Goal: Information Seeking & Learning: Learn about a topic

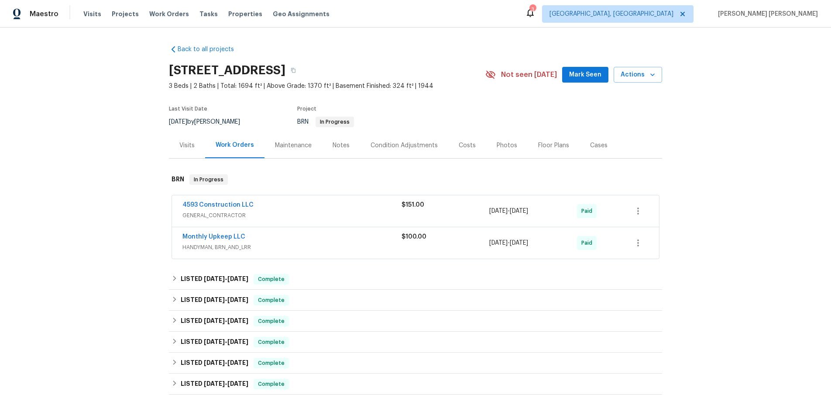
click at [309, 206] on div "4593 Construction LLC" at bounding box center [291, 205] width 219 height 10
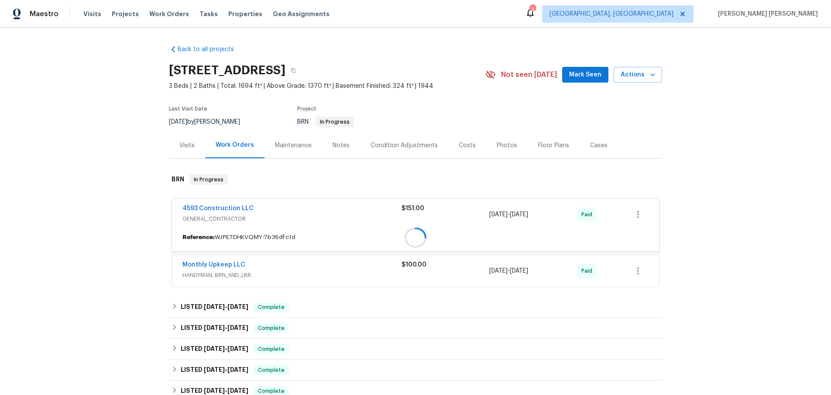
scroll to position [0, 0]
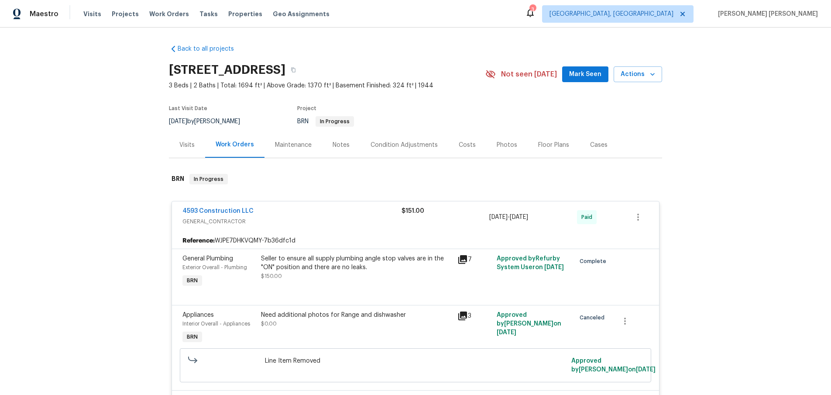
click at [464, 261] on icon at bounding box center [462, 259] width 10 height 10
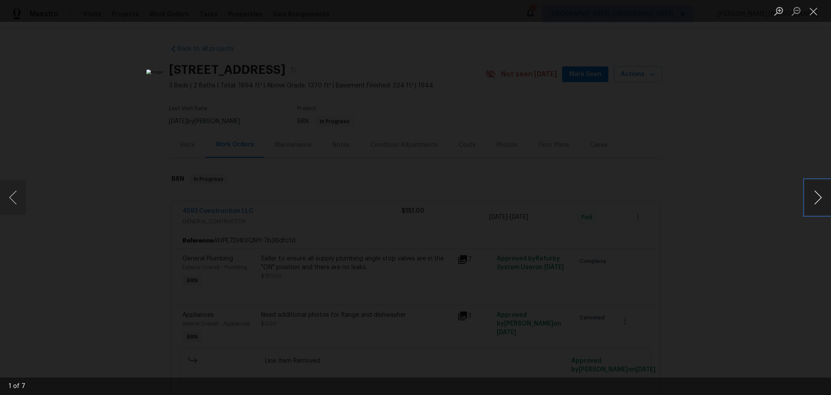
click at [815, 202] on button "Next image" at bounding box center [818, 197] width 26 height 35
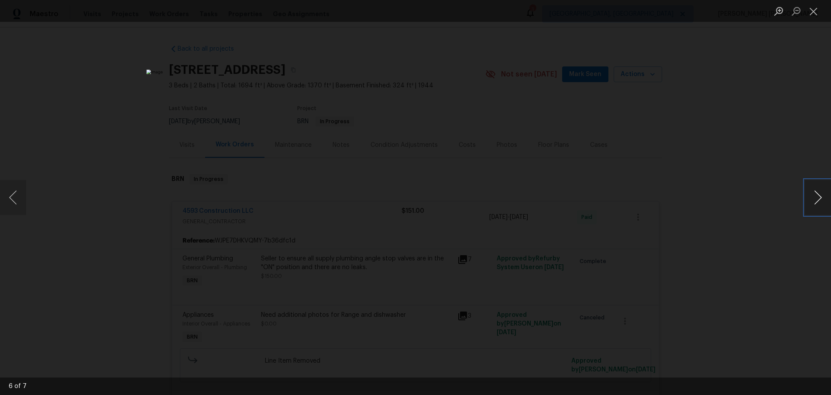
click at [815, 202] on button "Next image" at bounding box center [818, 197] width 26 height 35
drag, startPoint x: 793, startPoint y: 231, endPoint x: 777, endPoint y: 229, distance: 15.8
click at [786, 230] on div "Lightbox" at bounding box center [415, 197] width 831 height 395
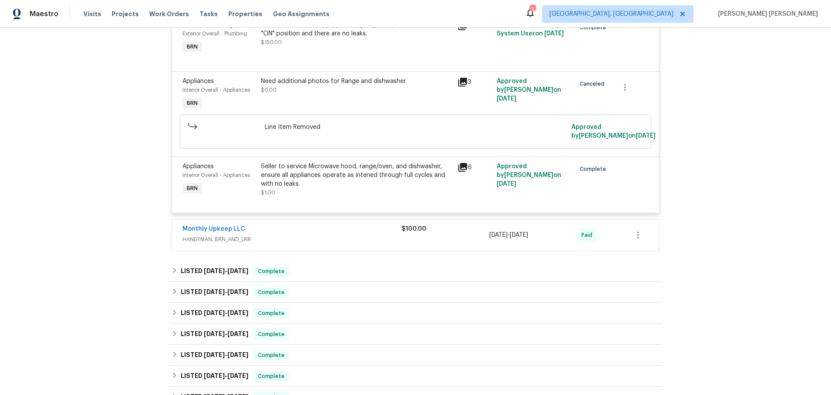
scroll to position [237, 0]
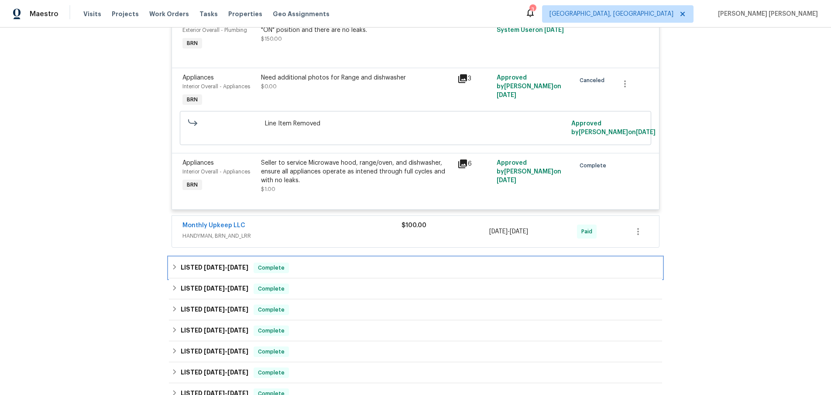
click at [196, 273] on h6 "LISTED 7/31/25 - 7/31/25" at bounding box center [215, 267] width 68 height 10
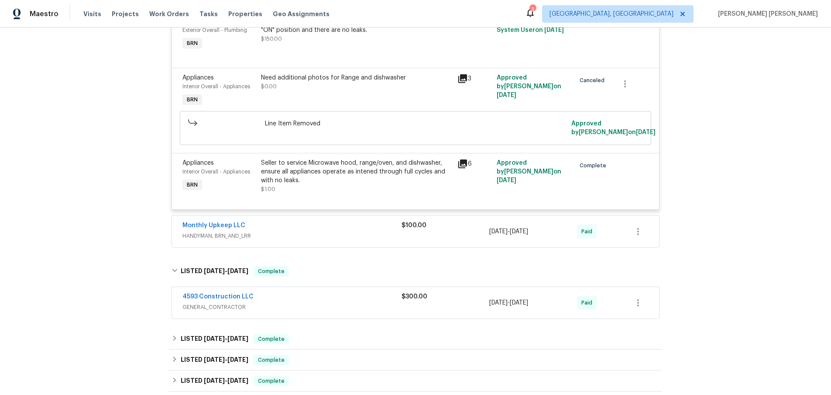
click at [340, 302] on div "4593 Construction LLC" at bounding box center [291, 297] width 219 height 10
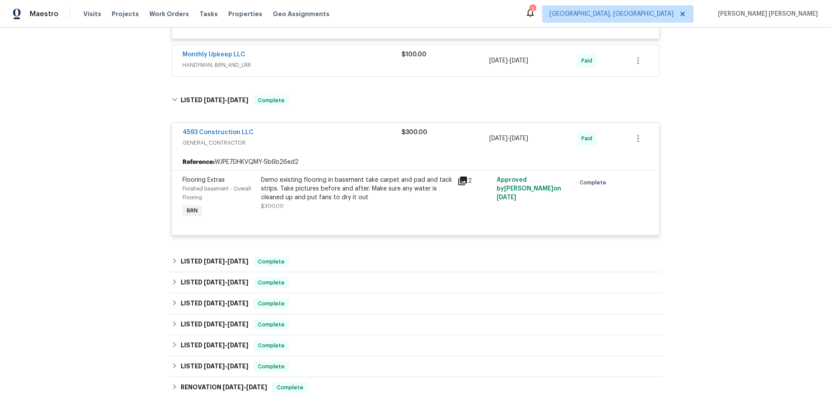
scroll to position [438, 0]
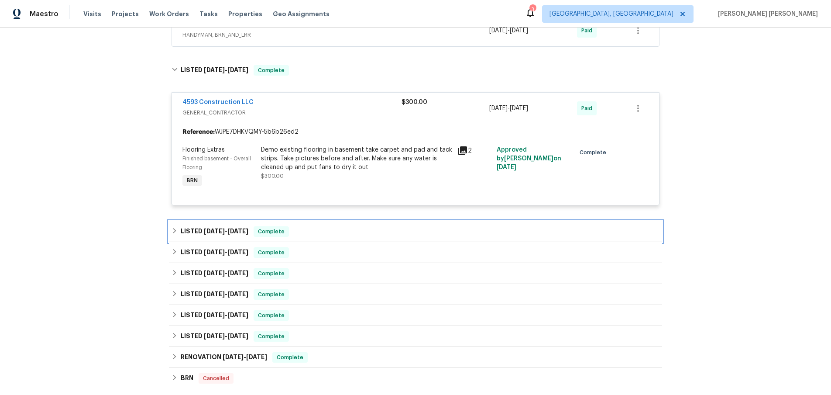
click at [324, 237] on div "LISTED 5/2/25 - 5/19/25 Complete" at bounding box center [416, 231] width 488 height 10
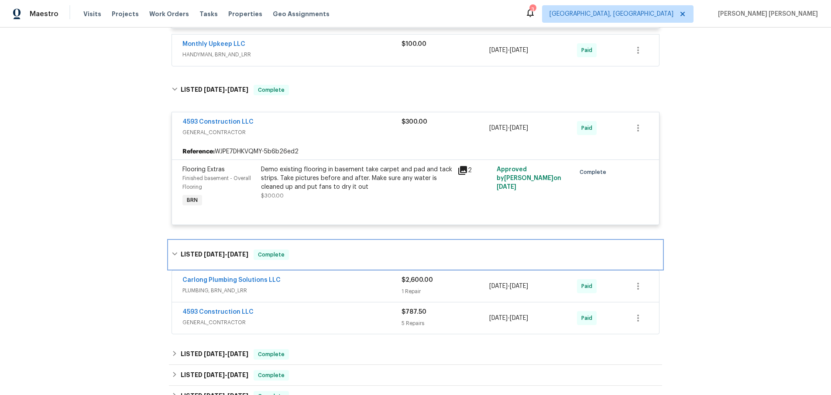
scroll to position [457, 0]
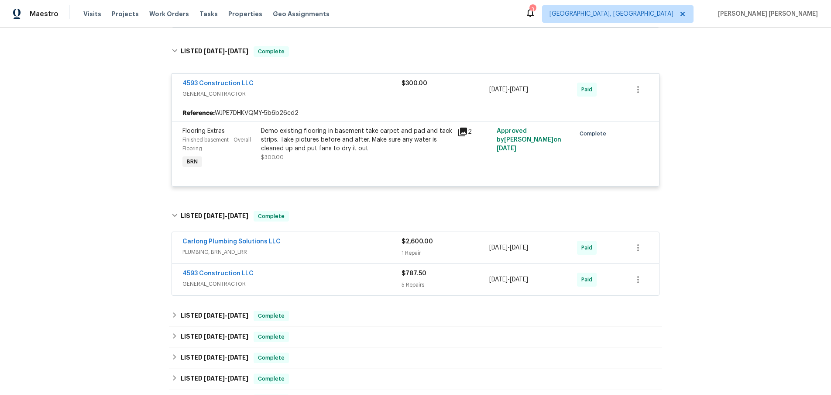
click at [373, 288] on span "GENERAL_CONTRACTOR" at bounding box center [291, 283] width 219 height 9
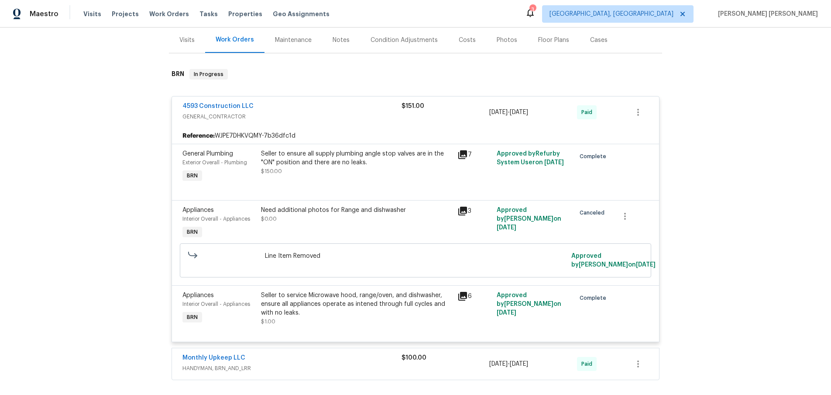
scroll to position [104, 0]
click at [590, 43] on div "Cases" at bounding box center [598, 41] width 17 height 9
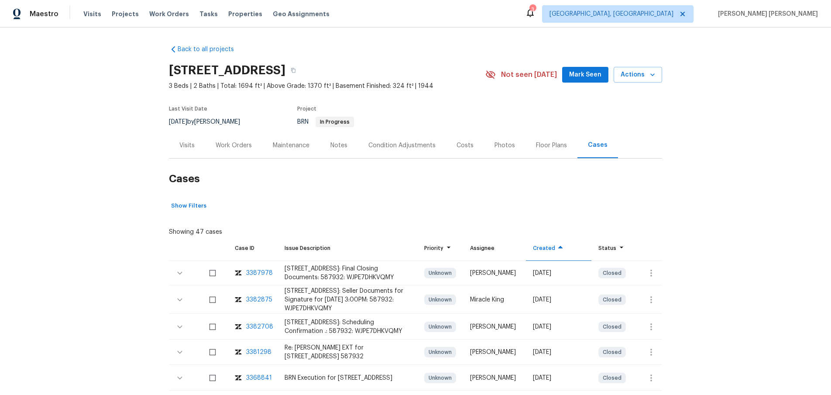
scroll to position [17, 0]
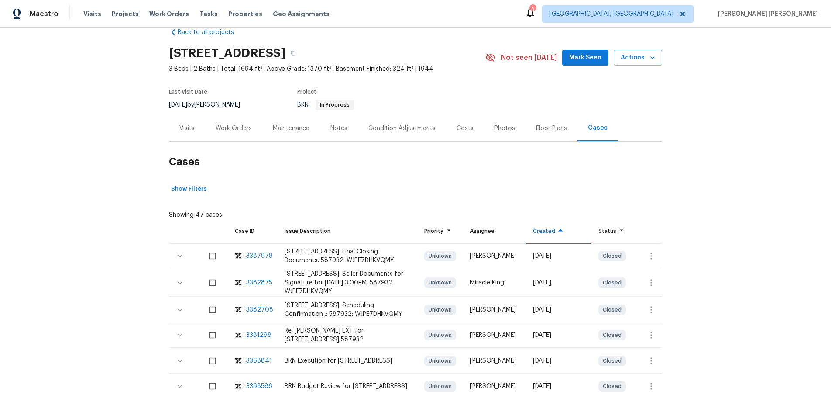
click at [254, 314] on div "3382708" at bounding box center [259, 309] width 27 height 9
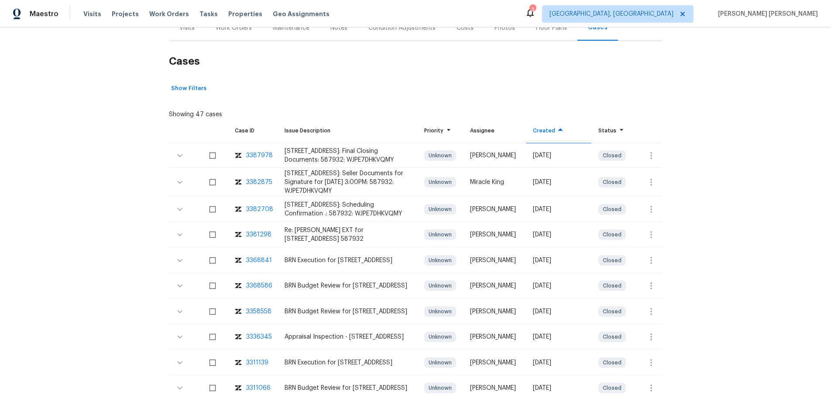
scroll to position [118, 0]
click at [257, 264] on div "3368841" at bounding box center [259, 259] width 26 height 9
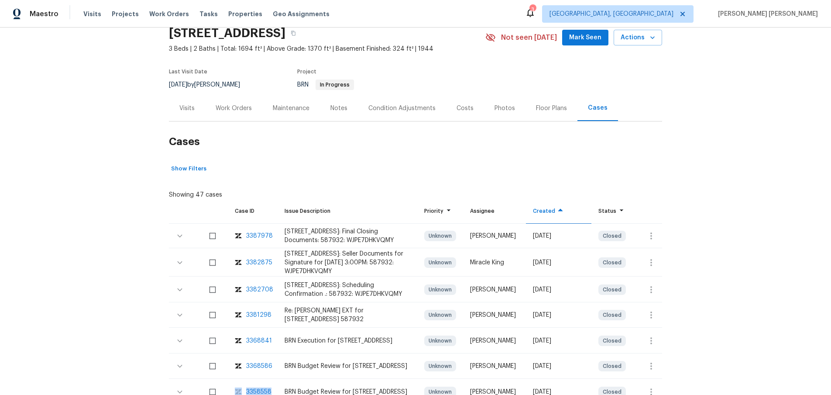
scroll to position [35, 0]
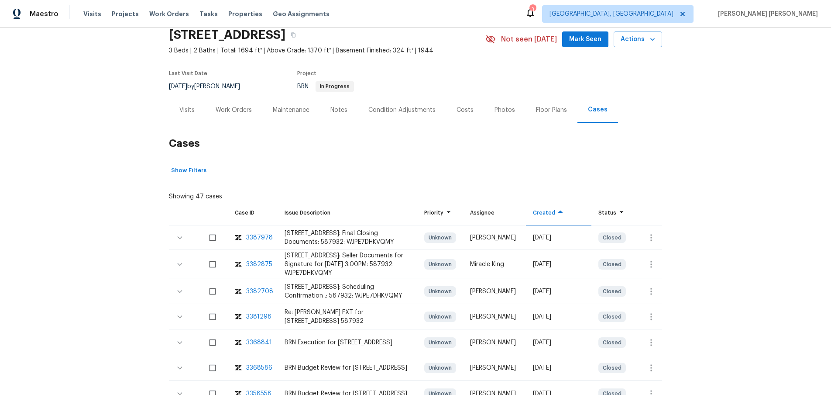
click at [238, 108] on div "Work Orders" at bounding box center [234, 110] width 36 height 9
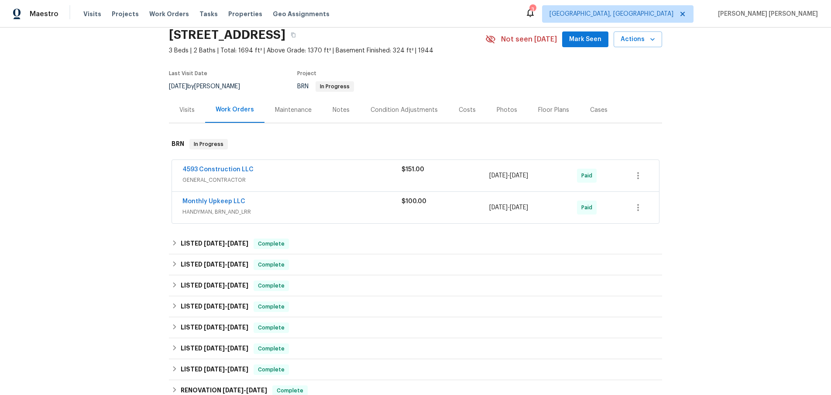
click at [359, 213] on span "HANDYMAN, BRN_AND_LRR" at bounding box center [291, 211] width 219 height 9
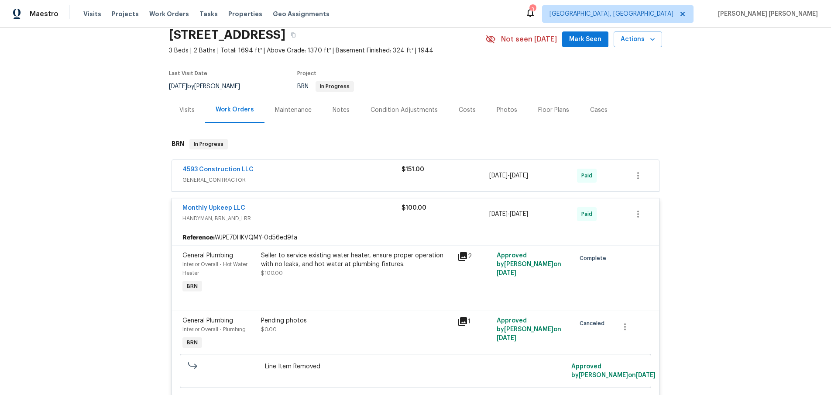
click at [463, 258] on icon at bounding box center [462, 256] width 10 height 10
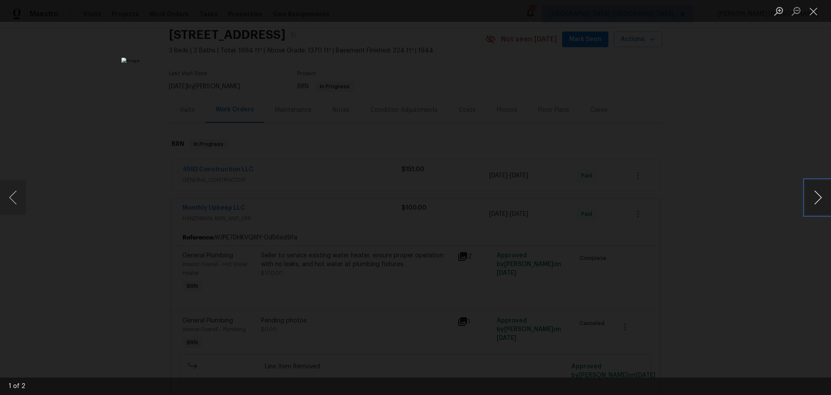
click at [814, 203] on button "Next image" at bounding box center [818, 197] width 26 height 35
drag, startPoint x: 735, startPoint y: 263, endPoint x: 705, endPoint y: 258, distance: 29.8
click at [699, 256] on div "Lightbox" at bounding box center [415, 197] width 831 height 395
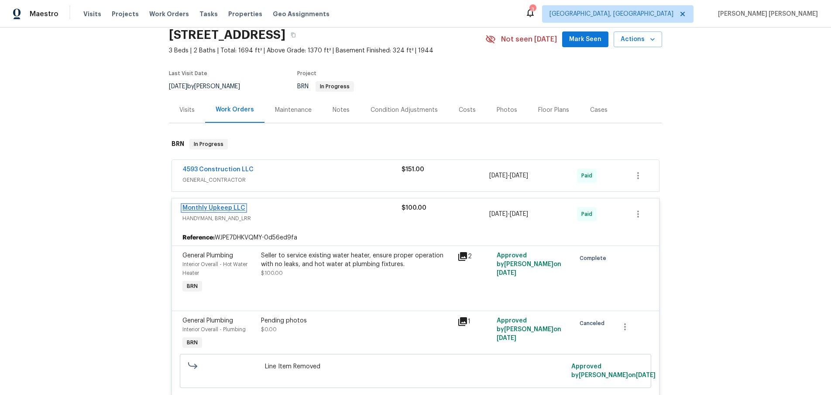
click at [233, 209] on link "Monthly Upkeep LLC" at bounding box center [213, 208] width 63 height 6
click at [233, 209] on html "Maestro Visits Projects Work Orders Tasks Properties Geo Assignments 3 Albuquer…" at bounding box center [415, 197] width 831 height 395
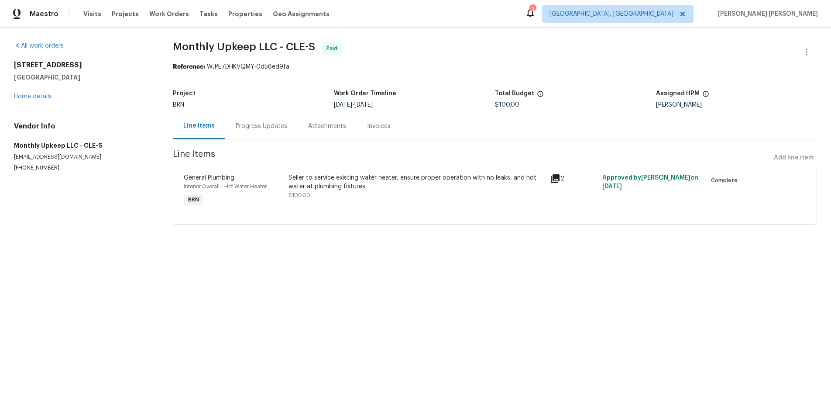
click at [255, 124] on div "Progress Updates" at bounding box center [262, 126] width 52 height 9
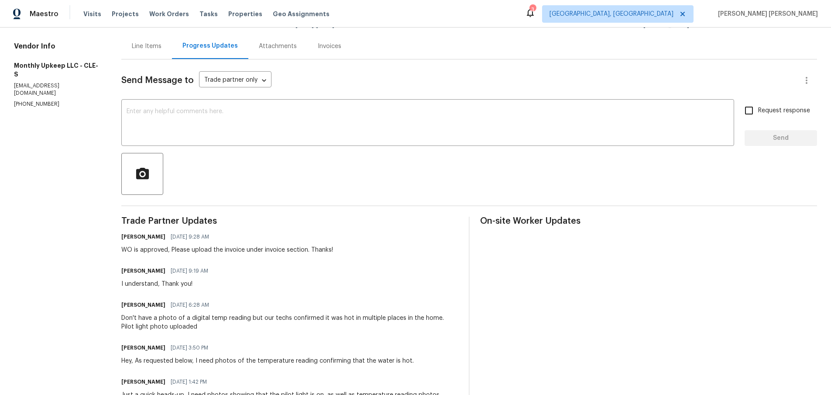
scroll to position [59, 0]
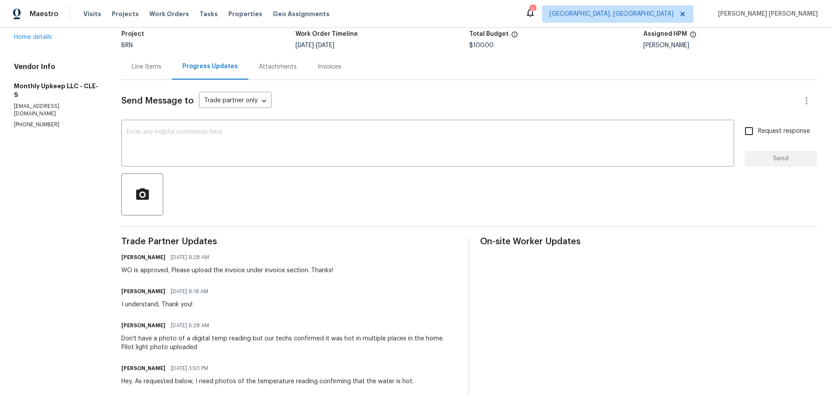
click at [145, 69] on div "Line Items" at bounding box center [147, 66] width 30 height 9
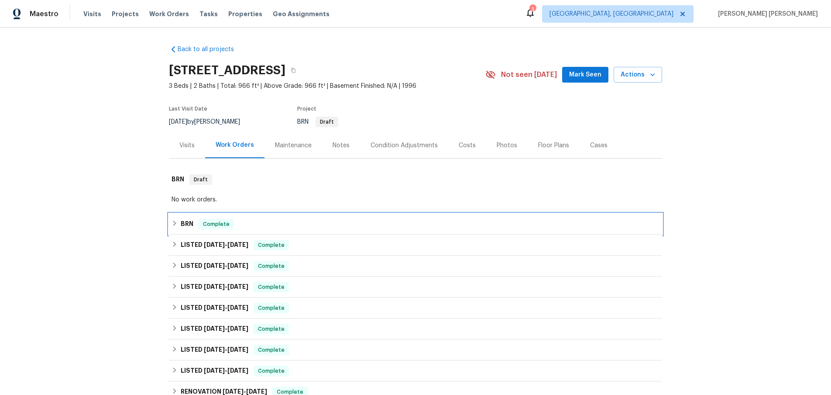
click at [174, 223] on icon at bounding box center [175, 223] width 6 height 6
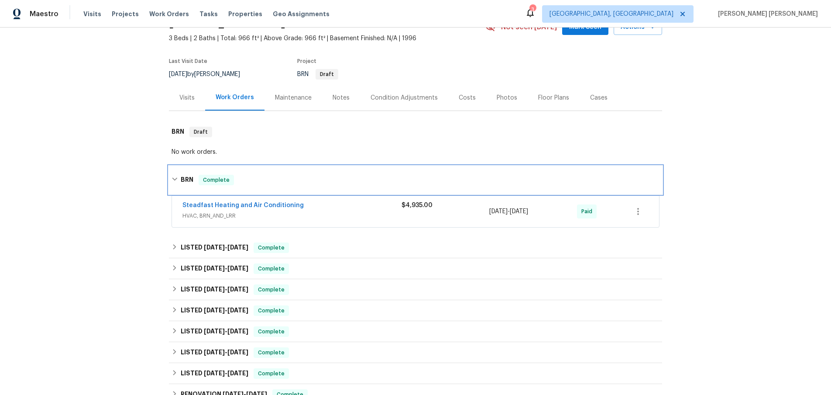
scroll to position [61, 0]
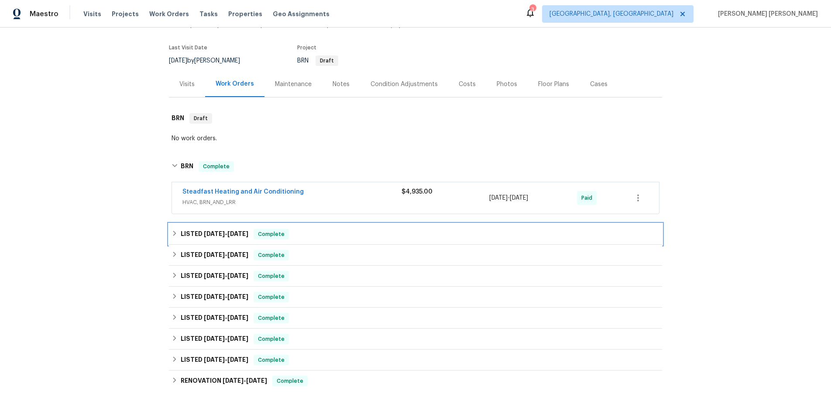
click at [343, 239] on div "LISTED 5/5/25 - 7/31/25 Complete" at bounding box center [416, 234] width 488 height 10
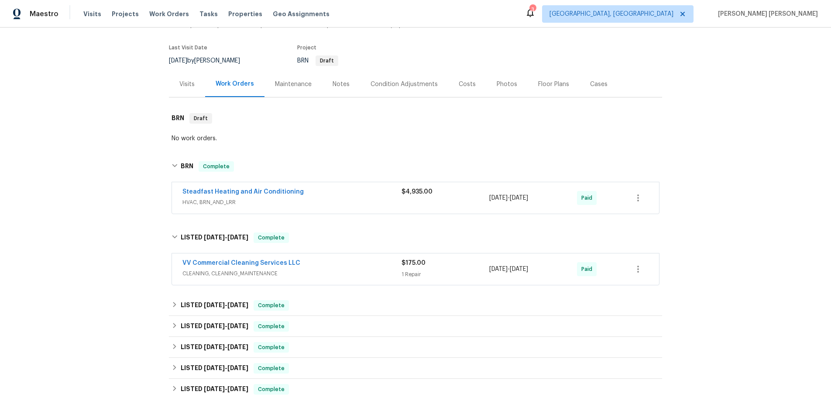
click at [369, 196] on div "Steadfast Heating and Air Conditioning" at bounding box center [291, 192] width 219 height 10
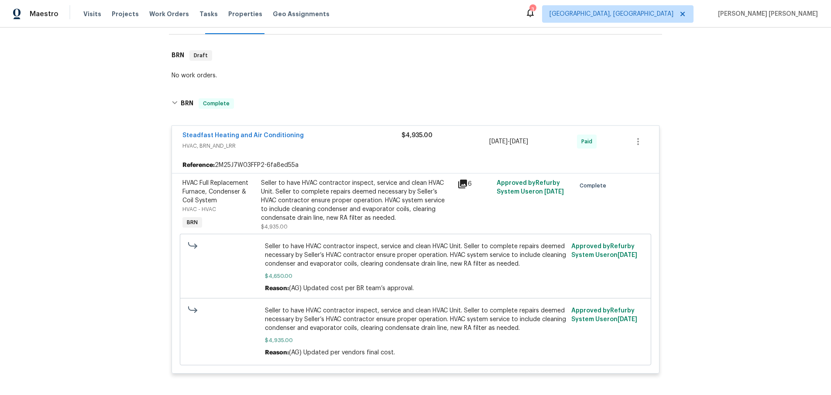
scroll to position [195, 0]
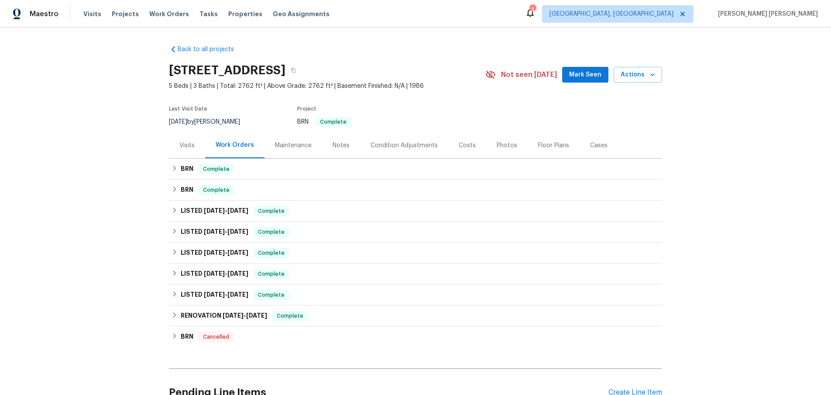
click at [459, 148] on div "Costs" at bounding box center [467, 145] width 17 height 9
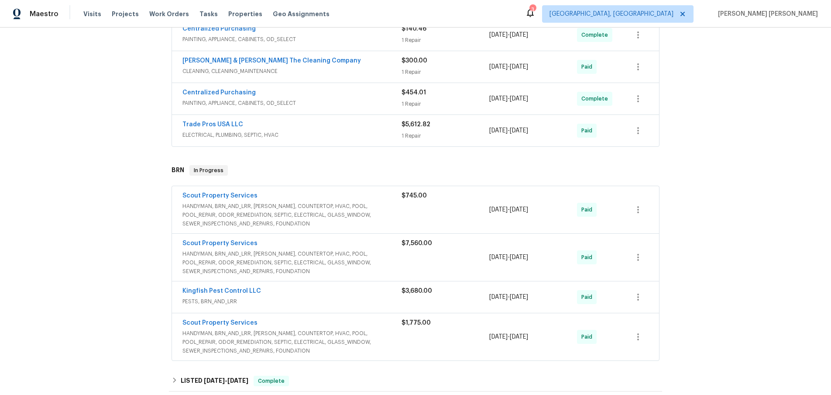
scroll to position [402, 0]
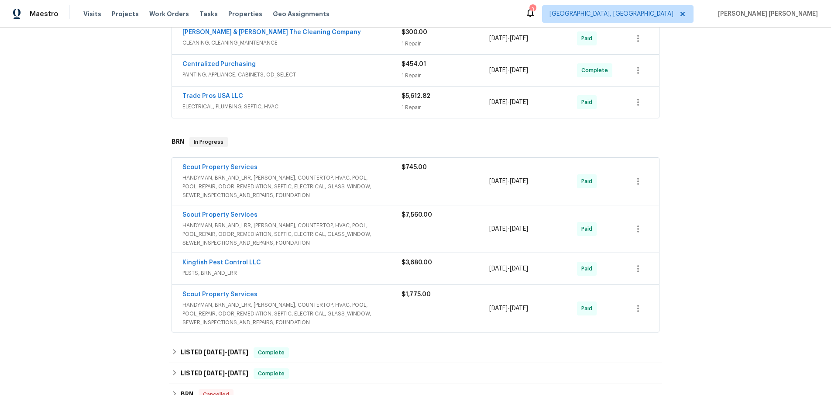
click at [348, 223] on span "HANDYMAN, BRN_AND_LRR, WELLS, COUNTERTOP, HVAC, POOL, POOL_REPAIR, ODOR_REMEDIA…" at bounding box center [291, 234] width 219 height 26
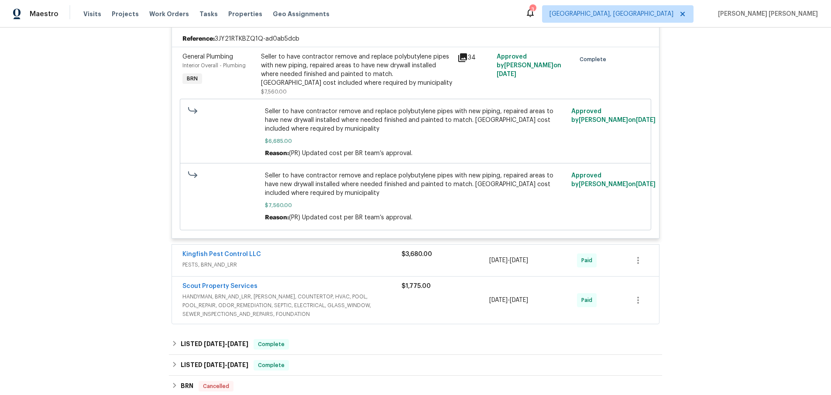
scroll to position [669, 0]
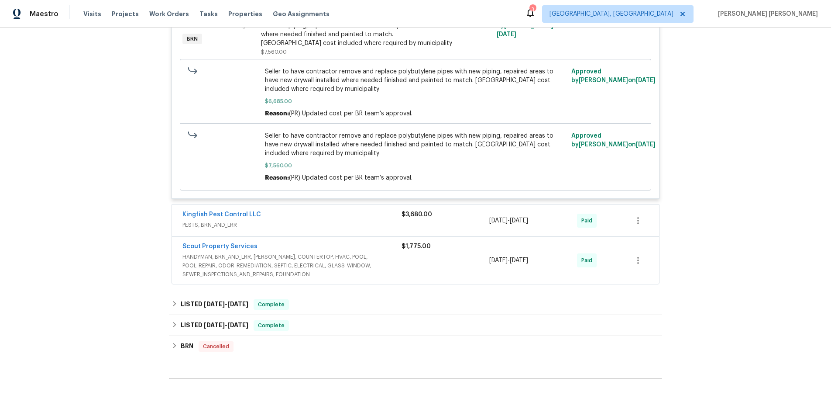
click at [348, 223] on span "PESTS, BRN_AND_LRR" at bounding box center [291, 224] width 219 height 9
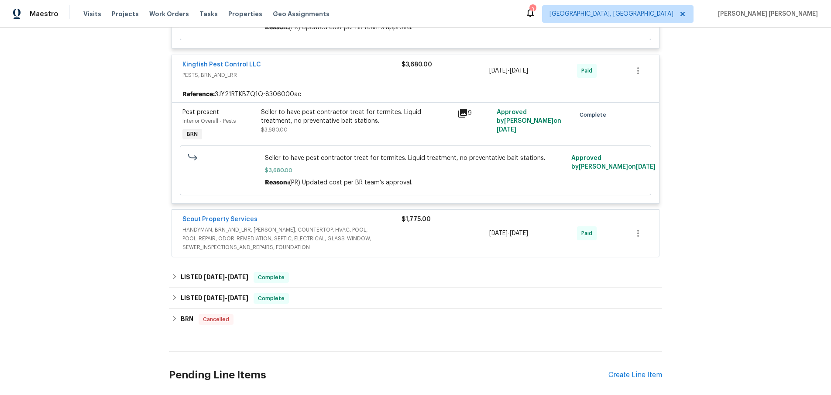
scroll to position [849, 0]
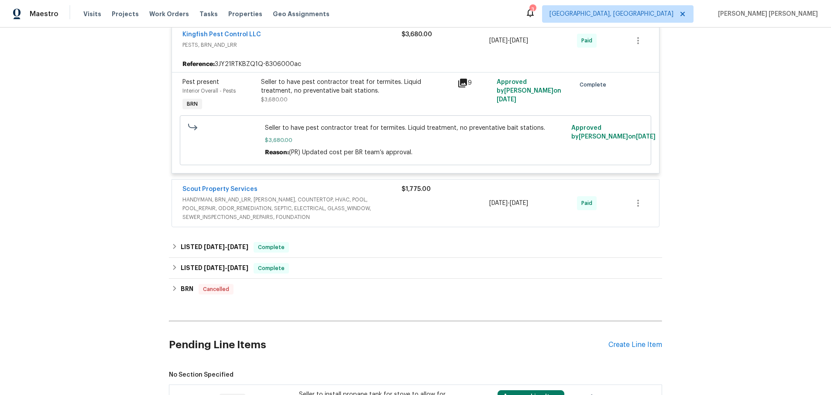
click at [357, 203] on span "HANDYMAN, BRN_AND_LRR, WELLS, COUNTERTOP, HVAC, POOL, POOL_REPAIR, ODOR_REMEDIA…" at bounding box center [291, 208] width 219 height 26
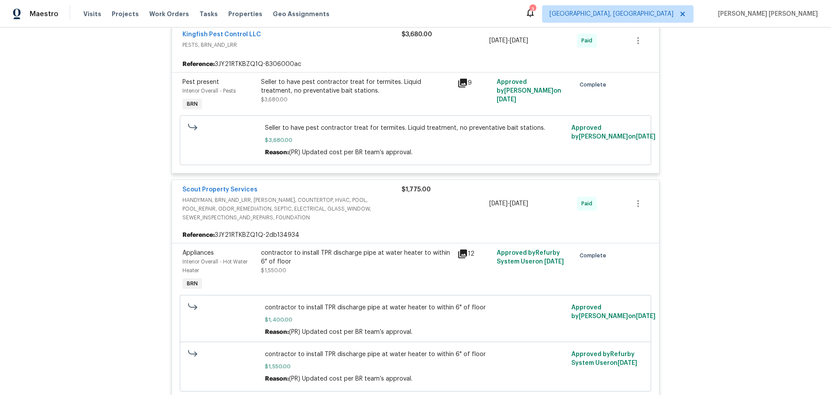
click at [464, 249] on icon at bounding box center [462, 253] width 10 height 10
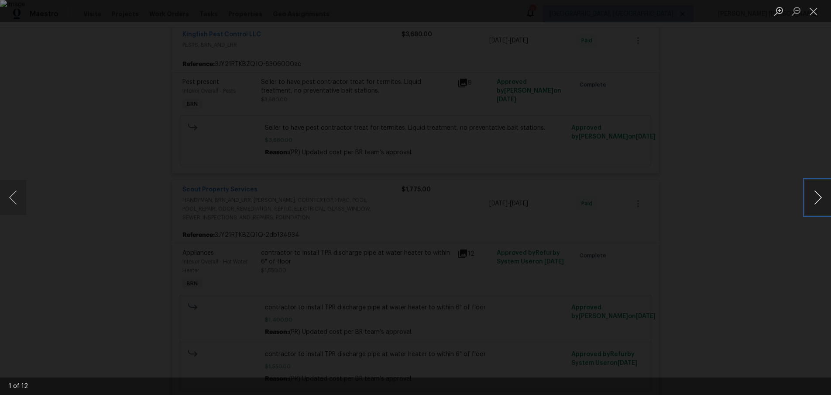
click at [816, 203] on button "Next image" at bounding box center [818, 197] width 26 height 35
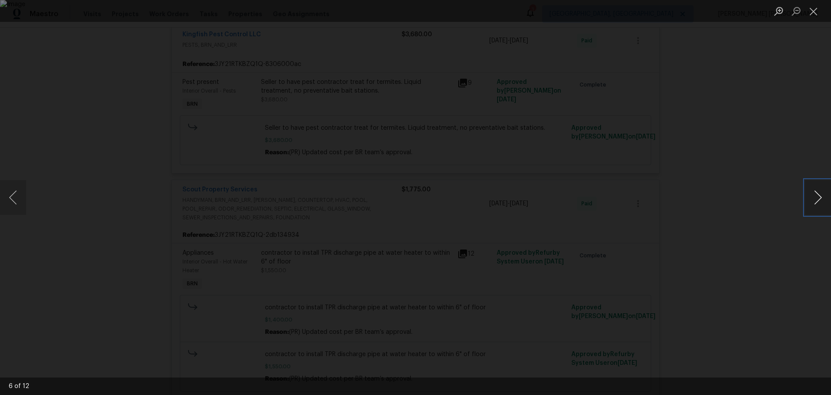
click at [816, 203] on button "Next image" at bounding box center [818, 197] width 26 height 35
click at [815, 203] on button "Next image" at bounding box center [818, 197] width 26 height 35
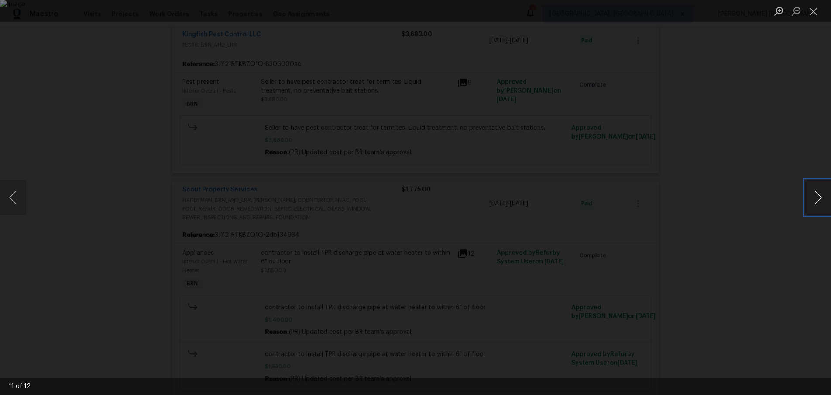
click at [815, 203] on button "Next image" at bounding box center [818, 197] width 26 height 35
click at [782, 254] on div "Lightbox" at bounding box center [415, 197] width 831 height 395
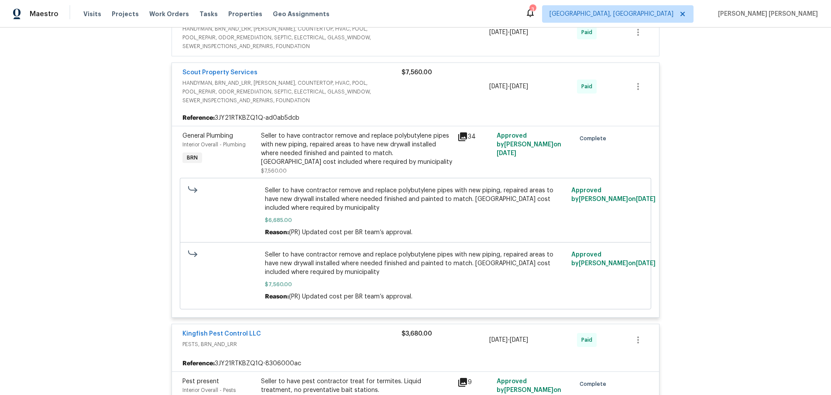
scroll to position [549, 0]
click at [463, 134] on icon at bounding box center [462, 138] width 9 height 9
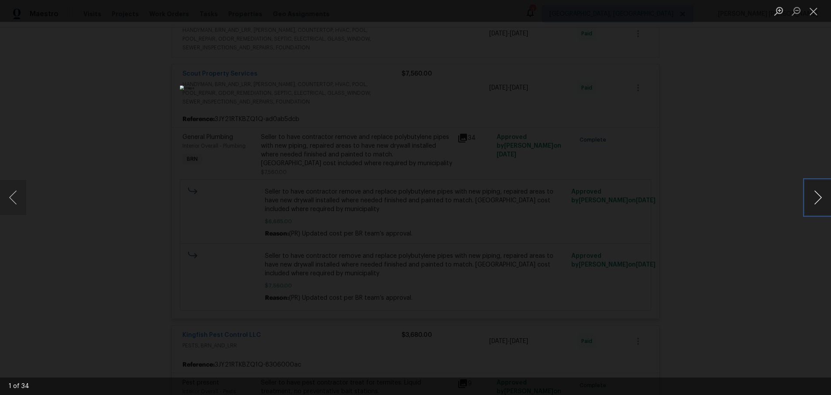
click at [820, 204] on button "Next image" at bounding box center [818, 197] width 26 height 35
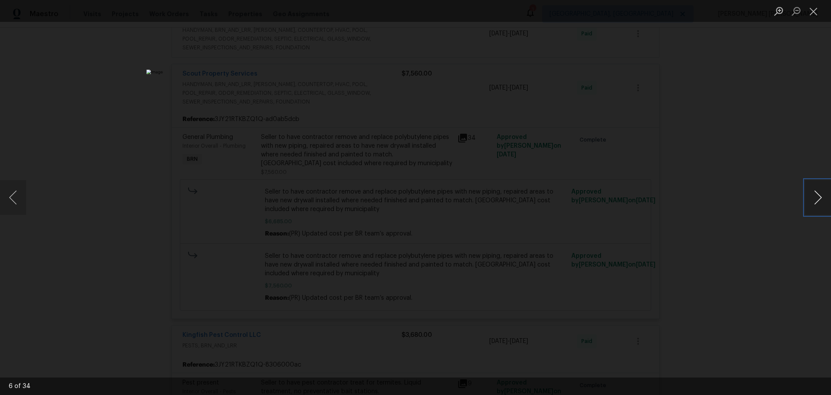
click at [820, 204] on button "Next image" at bounding box center [818, 197] width 26 height 35
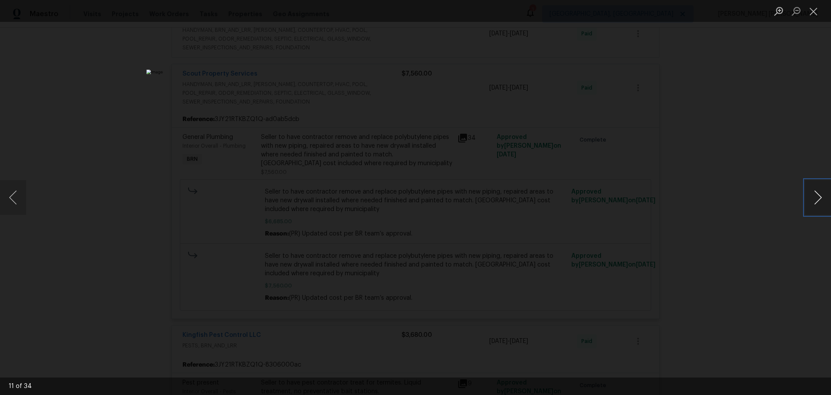
click at [820, 204] on button "Next image" at bounding box center [818, 197] width 26 height 35
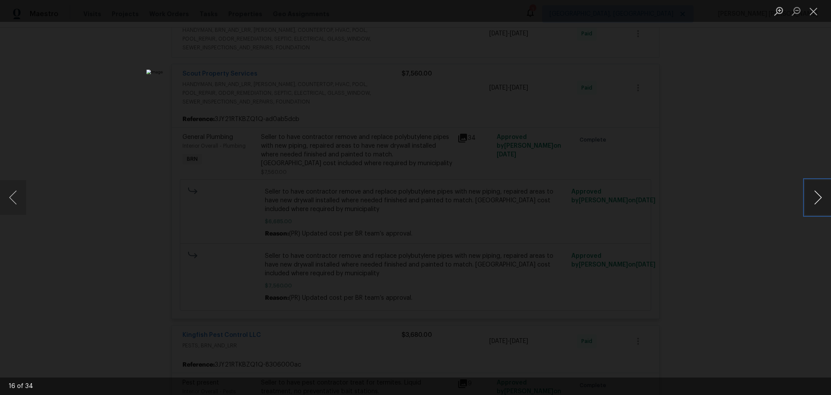
click at [820, 204] on button "Next image" at bounding box center [818, 197] width 26 height 35
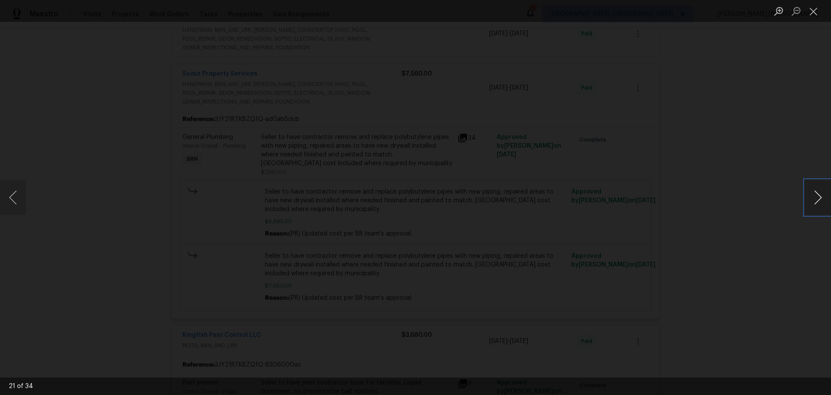
click at [820, 204] on button "Next image" at bounding box center [818, 197] width 26 height 35
click at [813, 204] on button "Next image" at bounding box center [818, 197] width 26 height 35
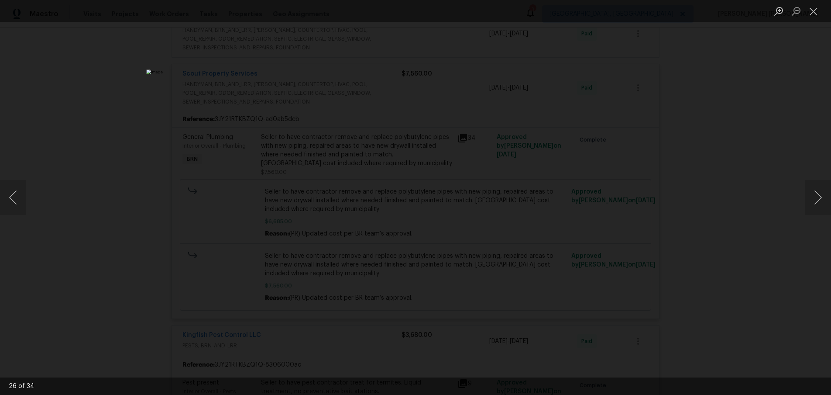
click at [733, 130] on div "Lightbox" at bounding box center [415, 197] width 831 height 395
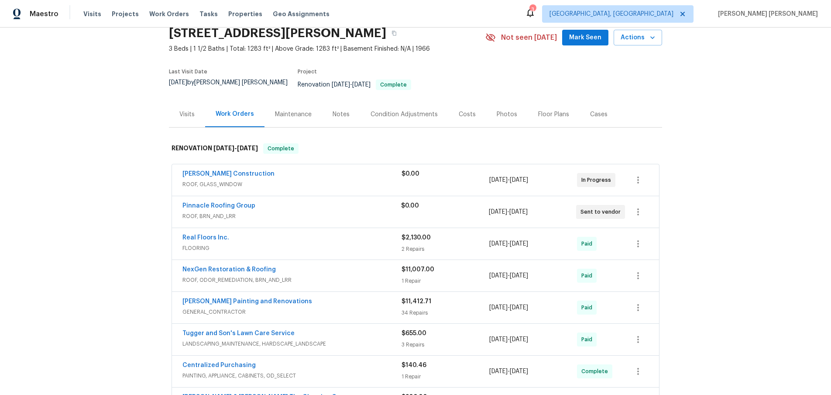
scroll to position [0, 0]
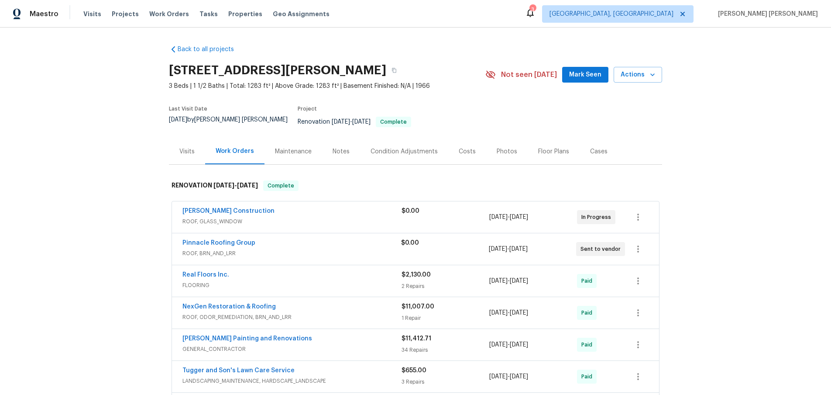
click at [461, 149] on div "Costs" at bounding box center [467, 151] width 17 height 9
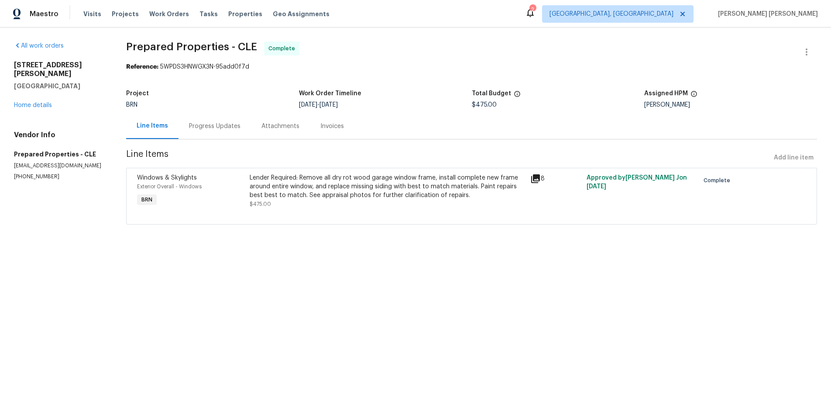
click at [540, 180] on icon at bounding box center [535, 178] width 9 height 9
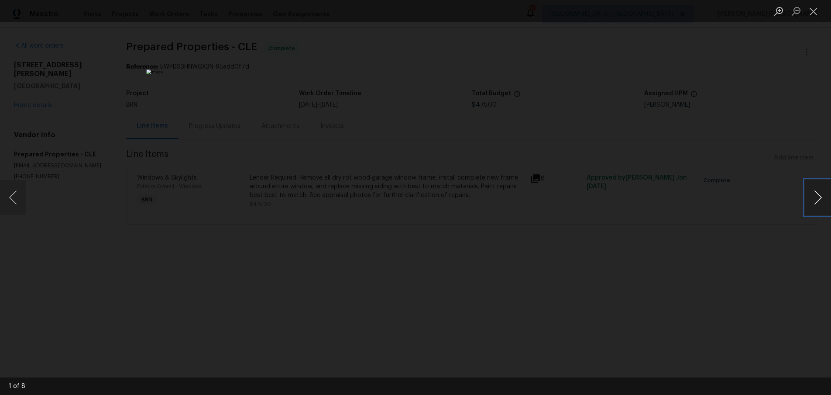
click at [814, 201] on button "Next image" at bounding box center [818, 197] width 26 height 35
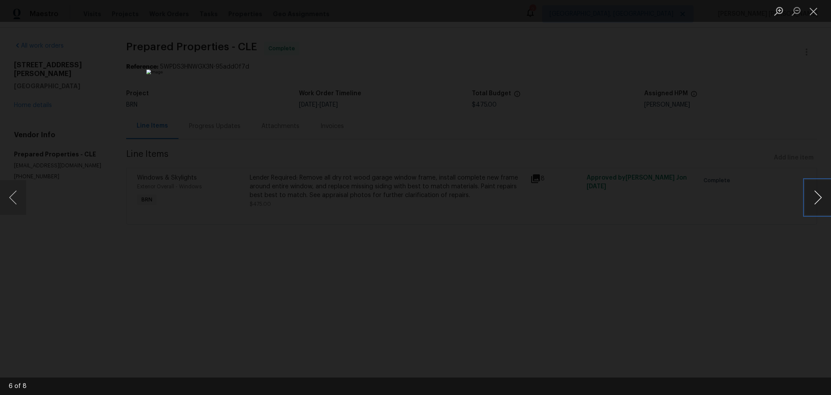
click at [814, 201] on button "Next image" at bounding box center [818, 197] width 26 height 35
click at [755, 258] on div "Lightbox" at bounding box center [415, 197] width 831 height 395
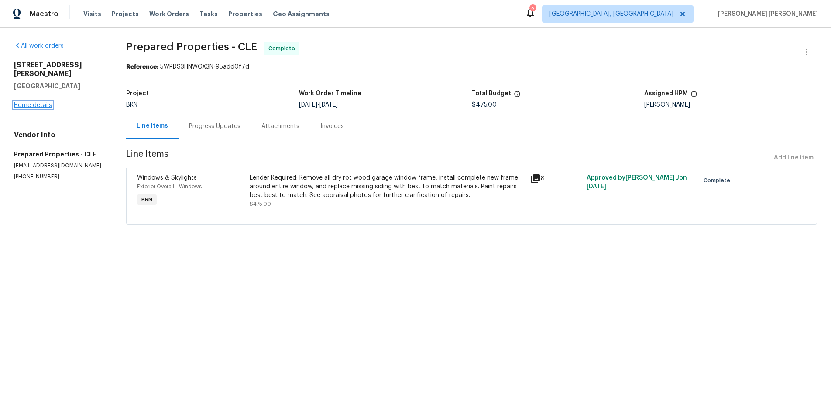
click at [42, 102] on link "Home details" at bounding box center [33, 105] width 38 height 6
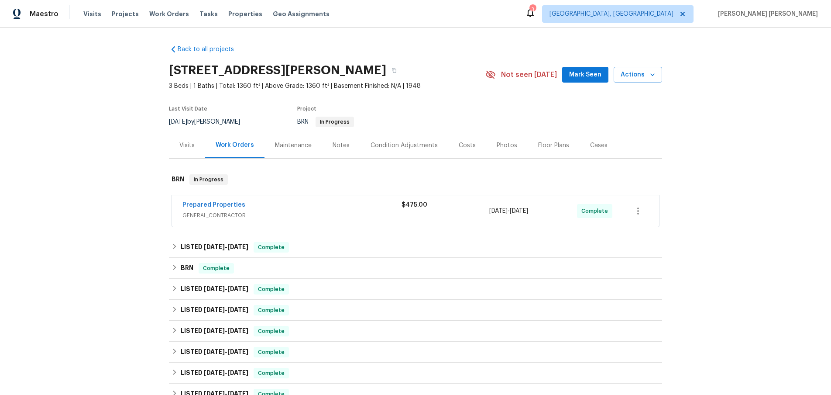
click at [358, 201] on div "Prepared Properties" at bounding box center [291, 205] width 219 height 10
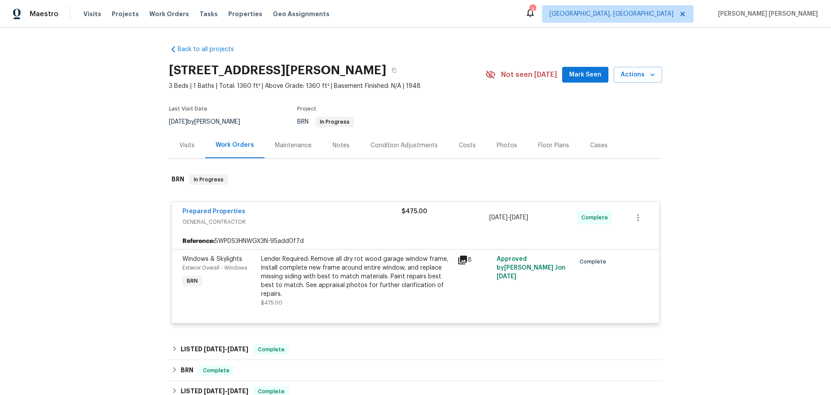
scroll to position [0, 0]
click at [360, 207] on div "Prepared Properties" at bounding box center [291, 211] width 219 height 10
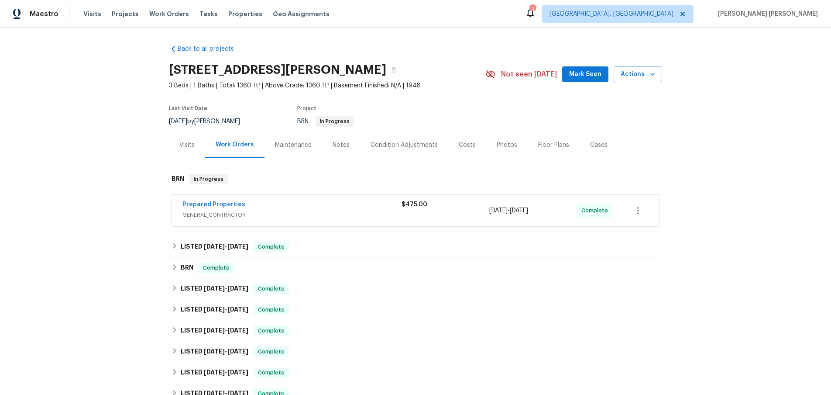
scroll to position [32, 0]
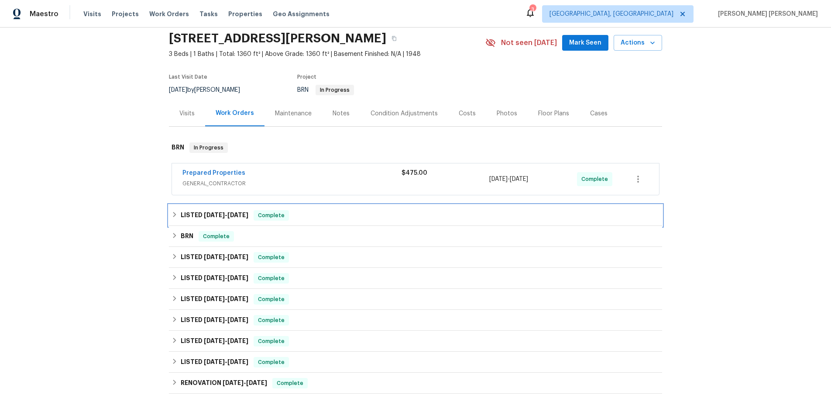
click at [205, 215] on span "[DATE]" at bounding box center [214, 215] width 21 height 6
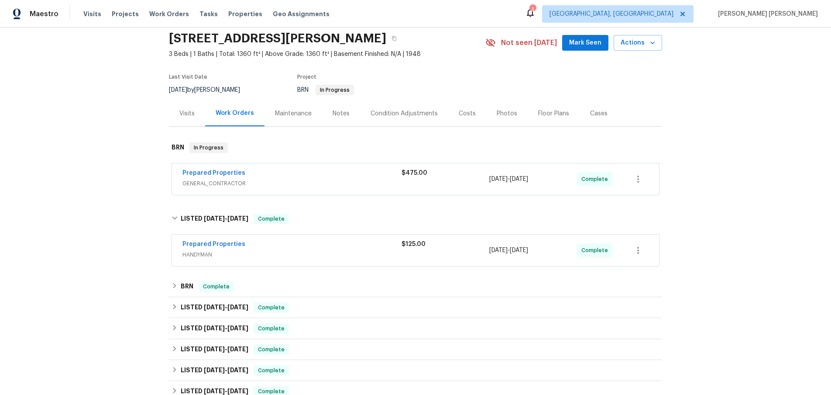
click at [332, 250] on span "HANDYMAN" at bounding box center [291, 254] width 219 height 9
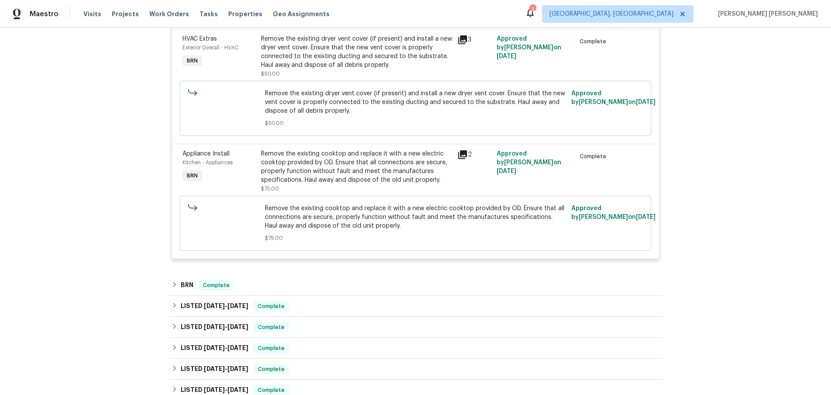
scroll to position [293, 0]
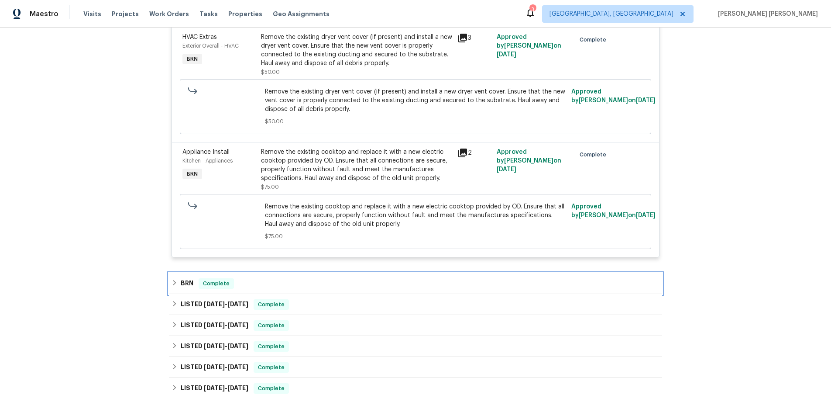
click at [181, 285] on h6 "BRN" at bounding box center [187, 283] width 13 height 10
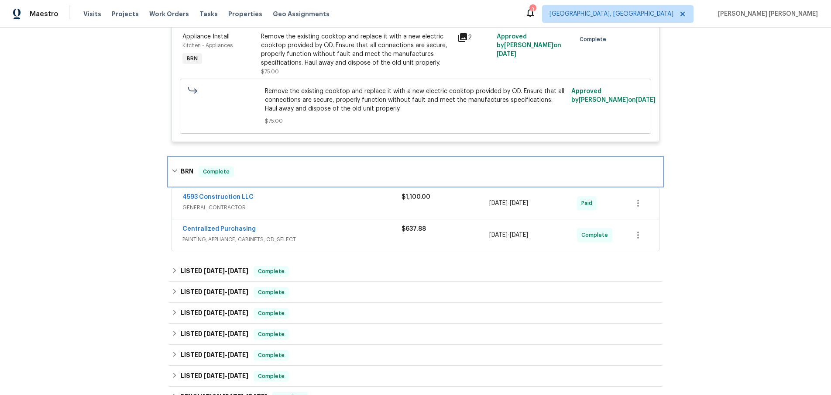
scroll to position [419, 0]
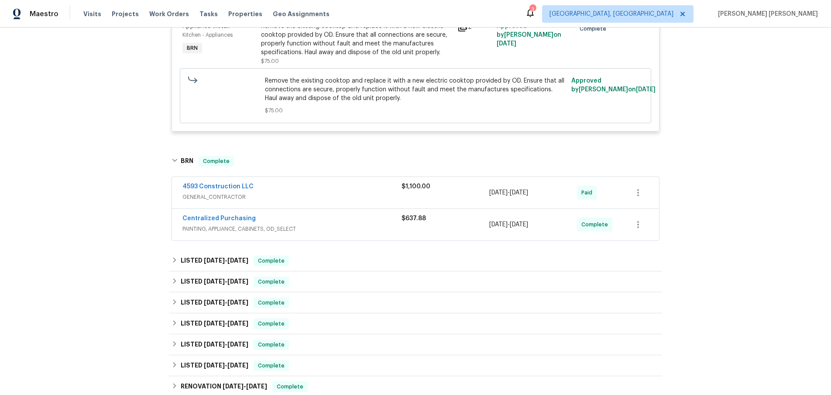
click at [334, 193] on span "GENERAL_CONTRACTOR" at bounding box center [291, 196] width 219 height 9
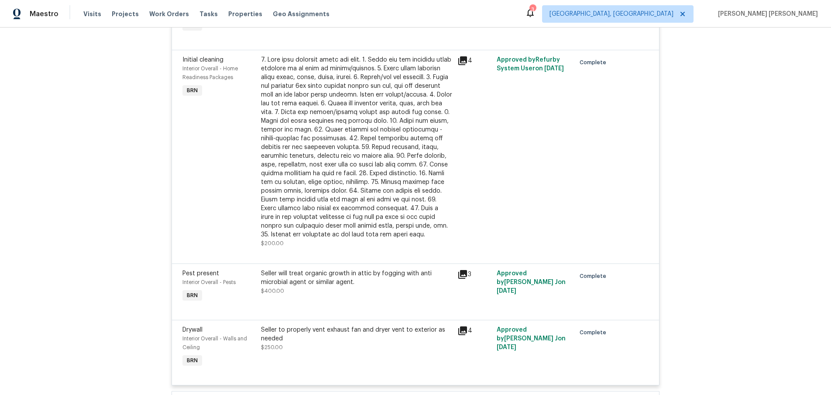
scroll to position [725, 0]
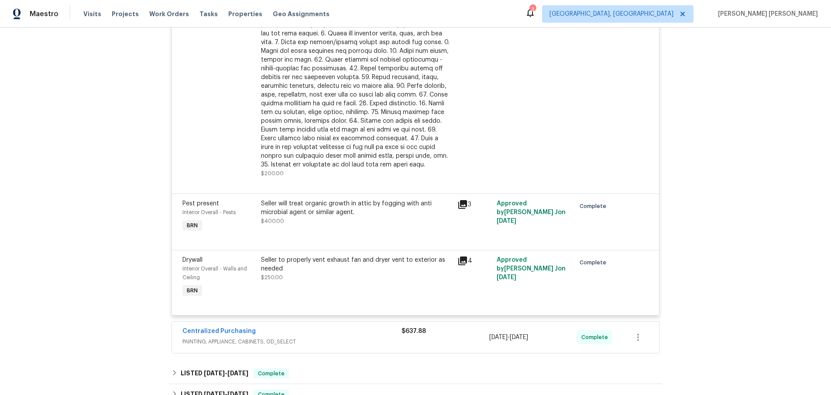
click at [466, 263] on icon at bounding box center [462, 260] width 9 height 9
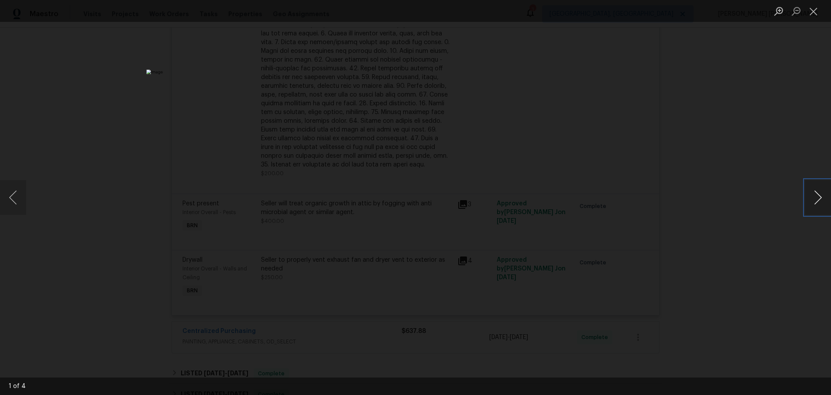
click at [821, 206] on button "Next image" at bounding box center [818, 197] width 26 height 35
click at [816, 207] on button "Next image" at bounding box center [818, 197] width 26 height 35
click at [808, 200] on button "Next image" at bounding box center [818, 197] width 26 height 35
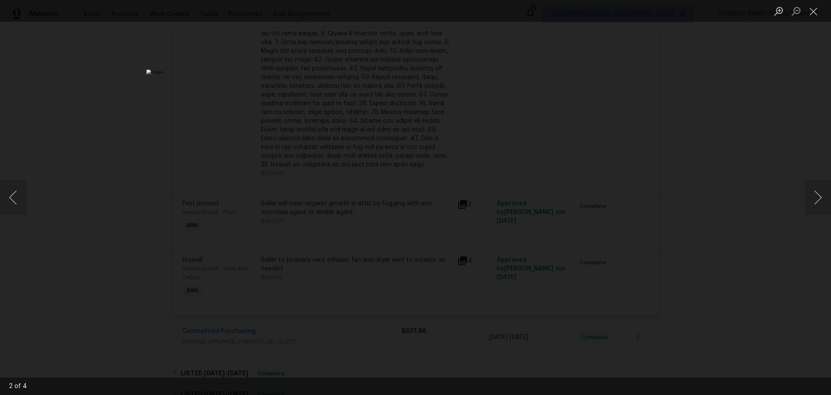
click at [778, 230] on div "Lightbox" at bounding box center [415, 197] width 831 height 395
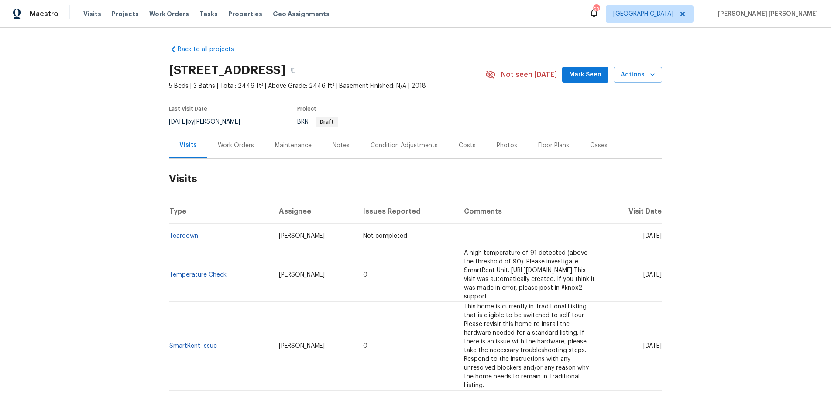
click at [235, 143] on div "Work Orders" at bounding box center [236, 145] width 36 height 9
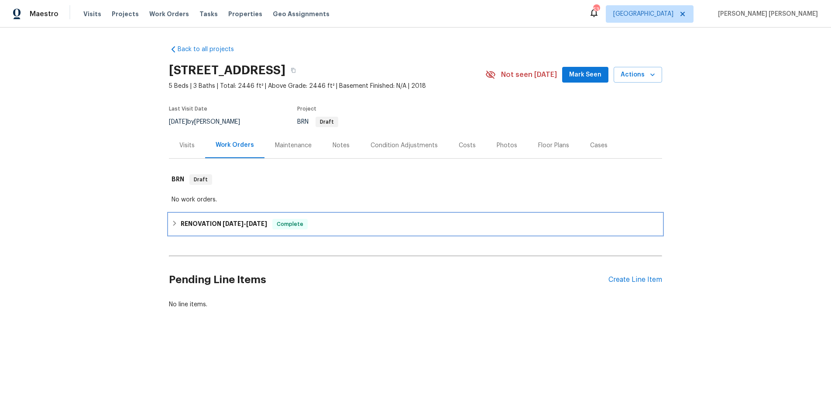
drag, startPoint x: 176, startPoint y: 226, endPoint x: 197, endPoint y: 227, distance: 21.4
click at [175, 226] on icon at bounding box center [175, 223] width 6 height 6
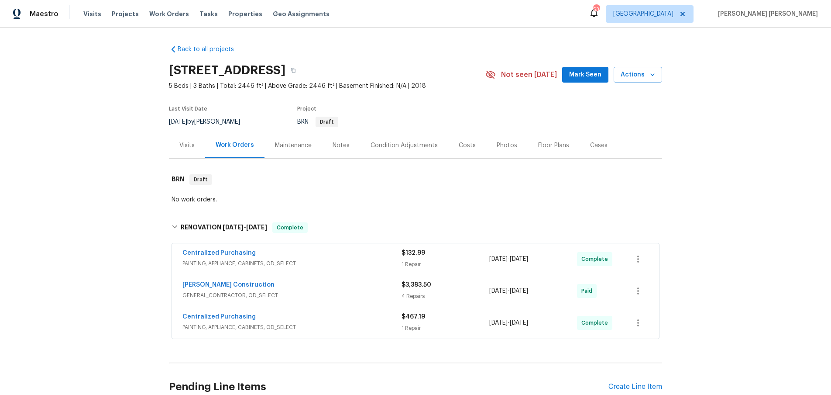
click at [190, 143] on div "Visits" at bounding box center [186, 145] width 15 height 9
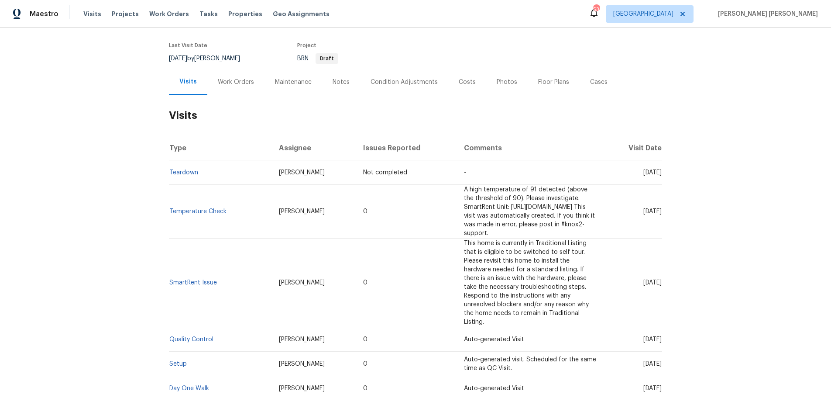
scroll to position [66, 0]
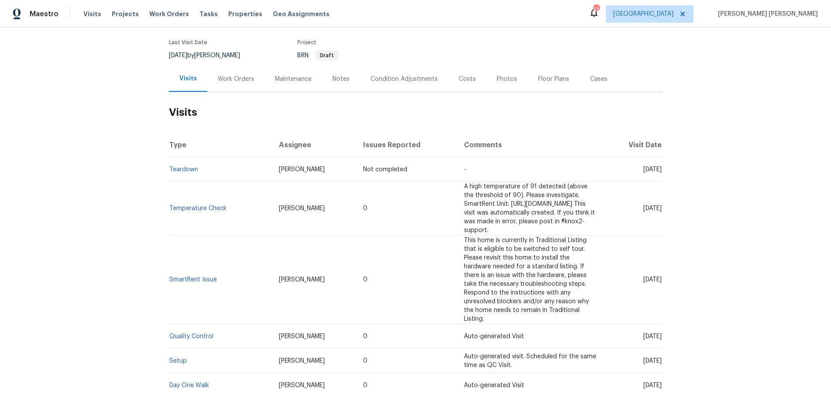
click at [237, 73] on div "Work Orders" at bounding box center [235, 79] width 57 height 26
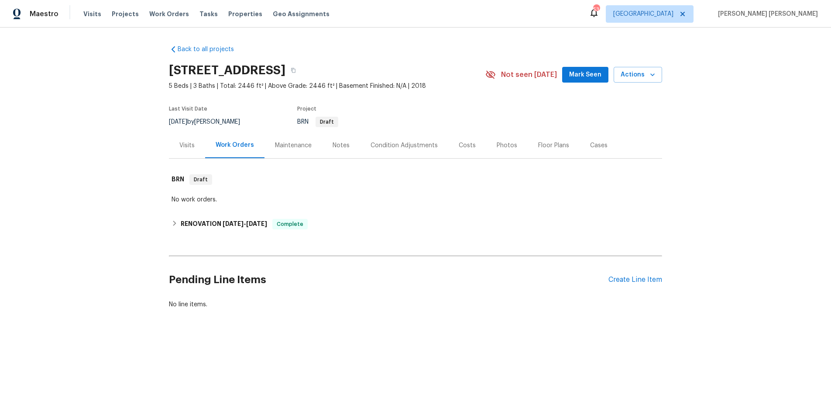
click at [189, 144] on div "Visits" at bounding box center [186, 145] width 15 height 9
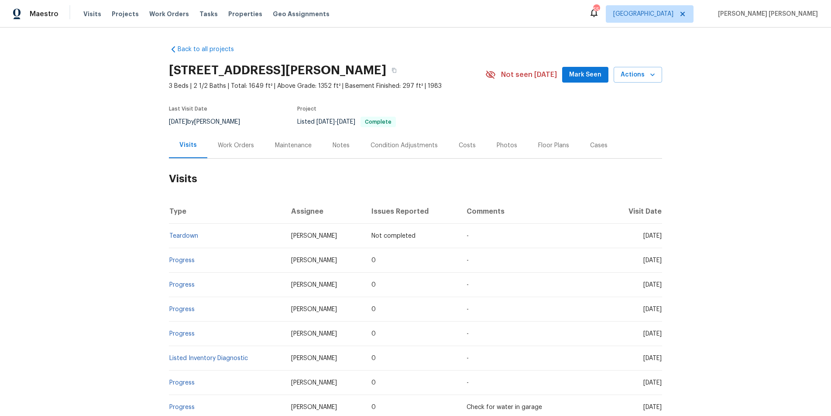
click at [233, 145] on div "Work Orders" at bounding box center [236, 145] width 36 height 9
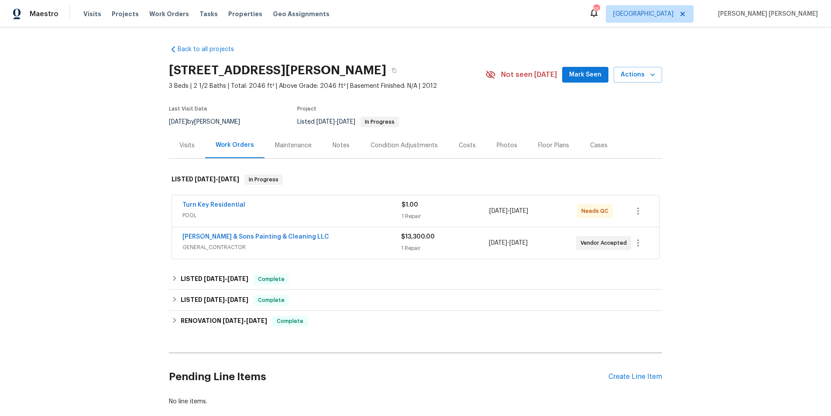
click at [308, 214] on span "POOL" at bounding box center [291, 215] width 219 height 9
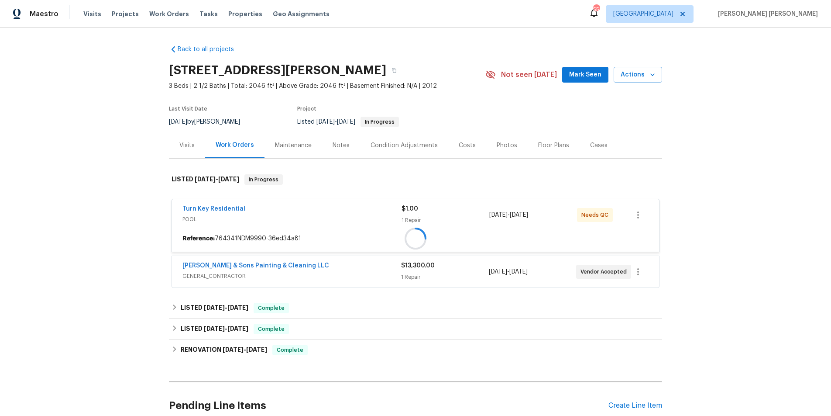
scroll to position [0, 0]
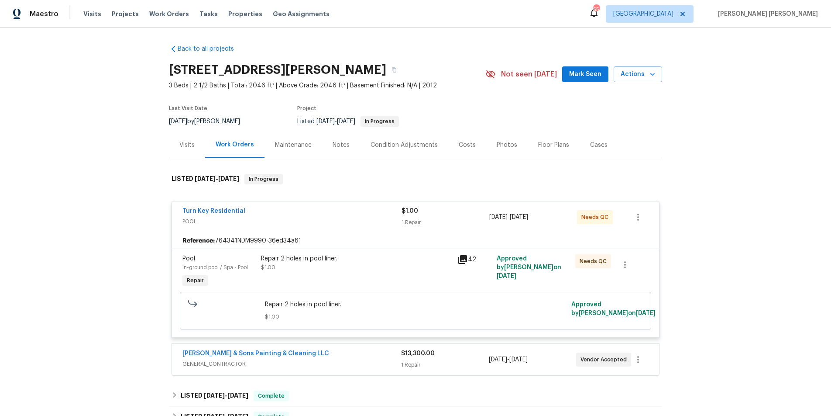
click at [461, 261] on icon at bounding box center [462, 259] width 9 height 9
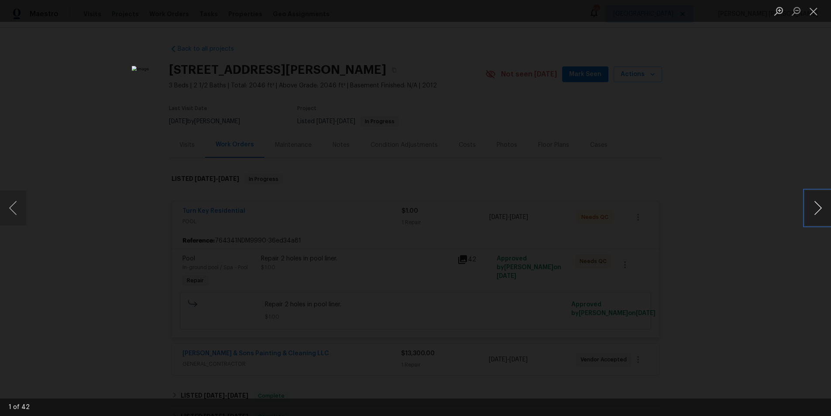
click at [820, 210] on button "Next image" at bounding box center [818, 207] width 26 height 35
click at [819, 210] on button "Next image" at bounding box center [818, 207] width 26 height 35
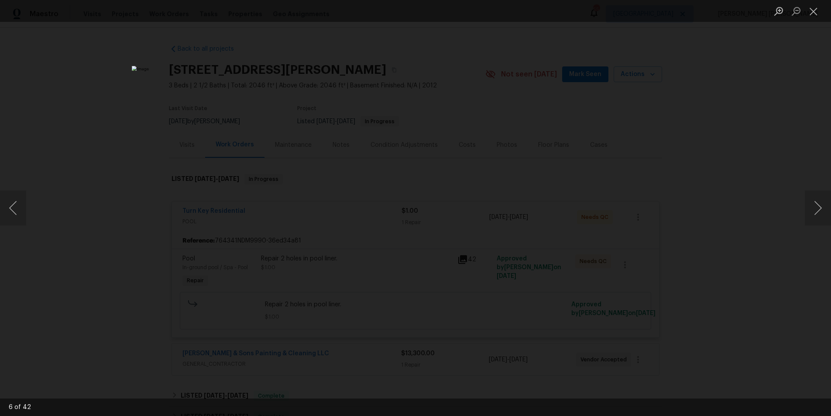
click at [761, 319] on div "Lightbox" at bounding box center [415, 208] width 831 height 416
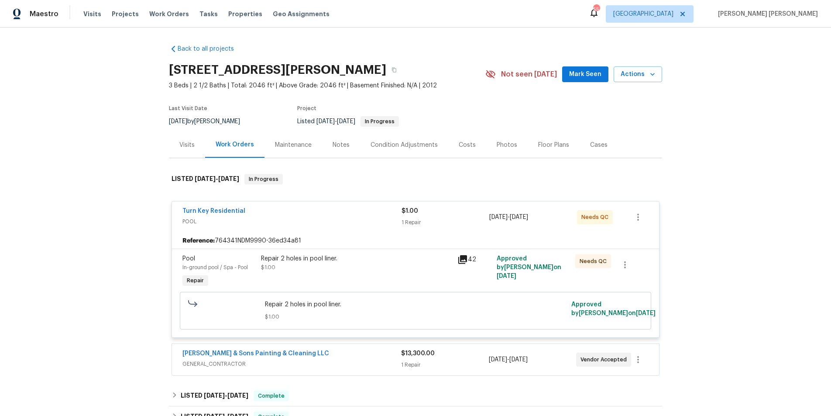
click at [761, 319] on div "Lightbox" at bounding box center [415, 208] width 831 height 416
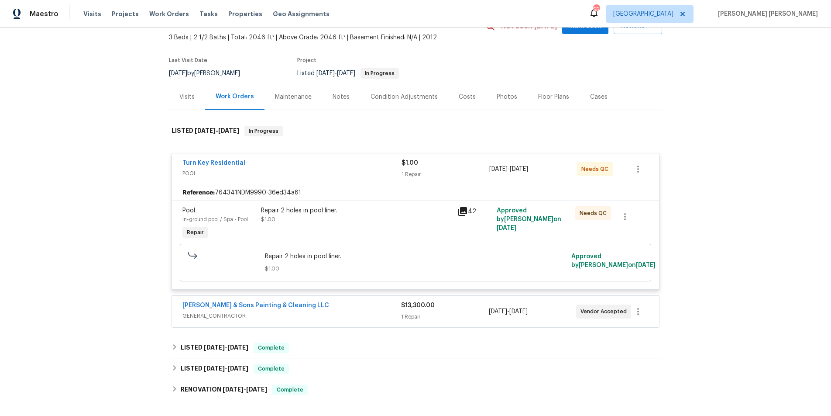
scroll to position [41, 0]
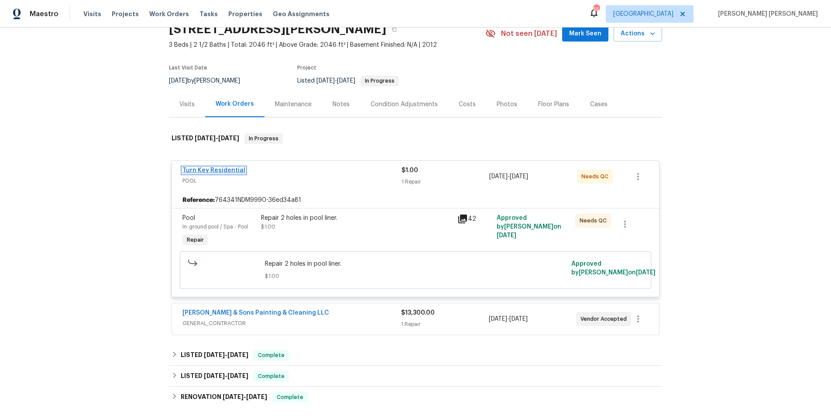
click at [226, 169] on link "Turn Key Residential" at bounding box center [213, 170] width 63 height 6
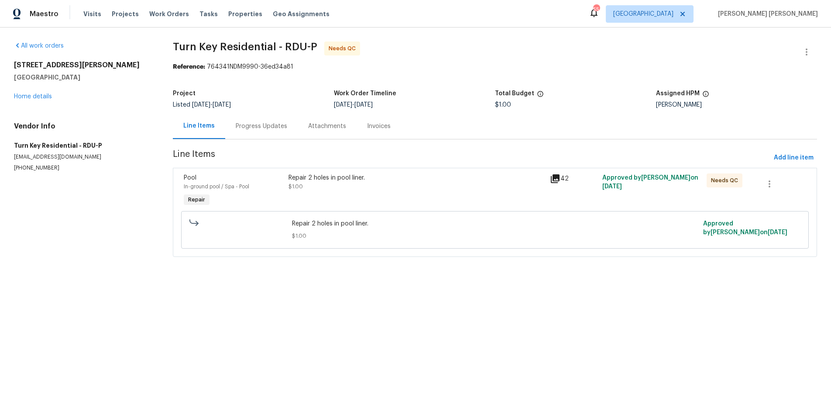
click at [257, 122] on div "Progress Updates" at bounding box center [262, 126] width 52 height 9
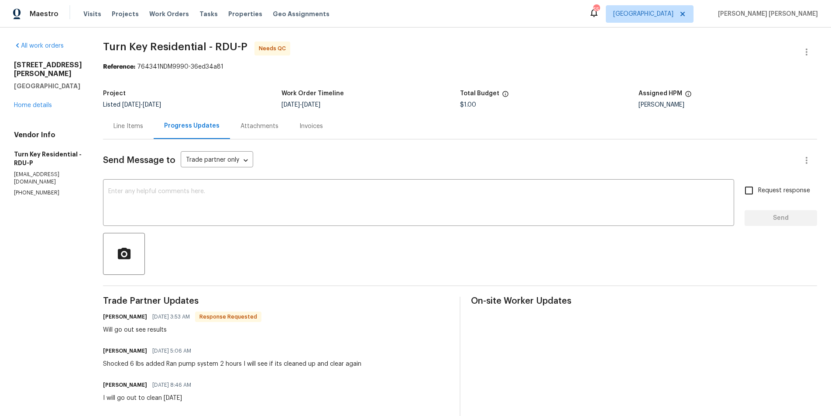
click at [142, 126] on div "Line Items" at bounding box center [128, 126] width 30 height 9
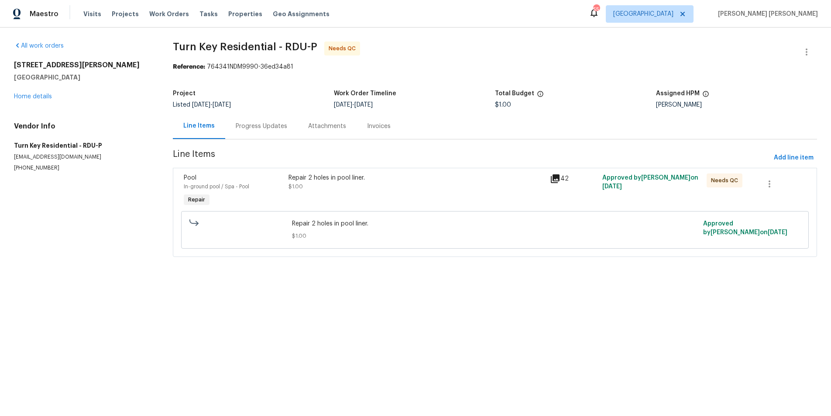
click at [553, 171] on div "42" at bounding box center [573, 191] width 52 height 40
click at [552, 177] on icon at bounding box center [555, 178] width 10 height 10
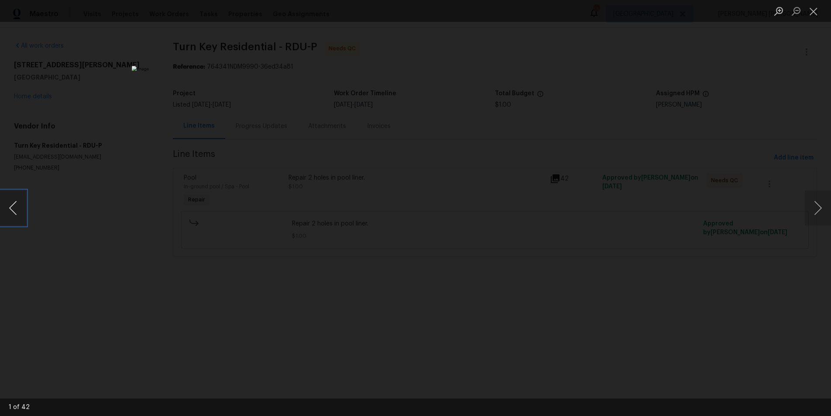
click at [15, 210] on button "Previous image" at bounding box center [13, 207] width 26 height 35
click at [127, 61] on div "Lightbox" at bounding box center [415, 208] width 831 height 416
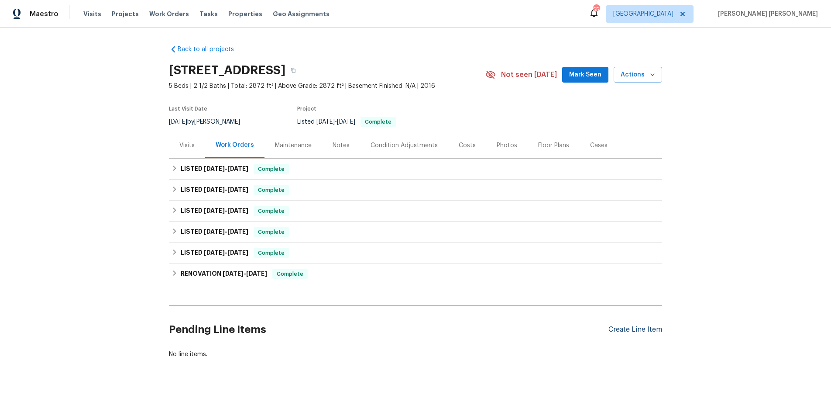
click at [624, 330] on div "Create Line Item" at bounding box center [635, 329] width 54 height 8
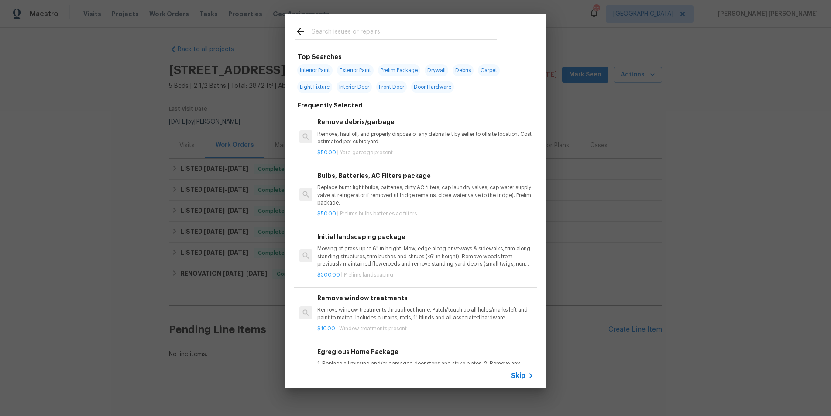
click at [522, 376] on span "Skip" at bounding box center [518, 375] width 15 height 9
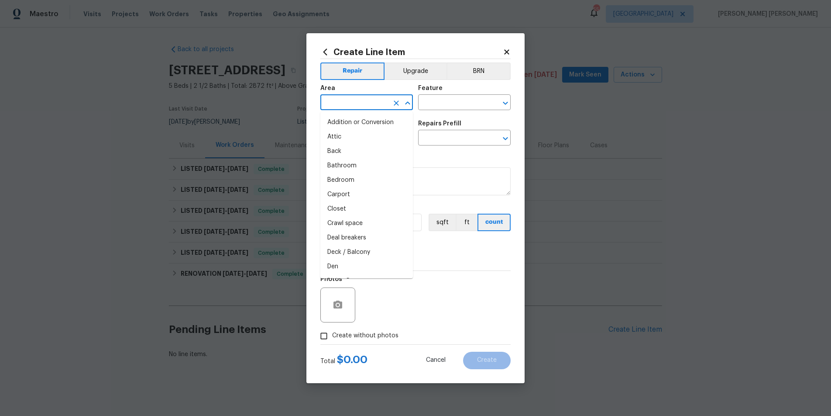
click at [368, 105] on input "text" at bounding box center [354, 103] width 68 height 14
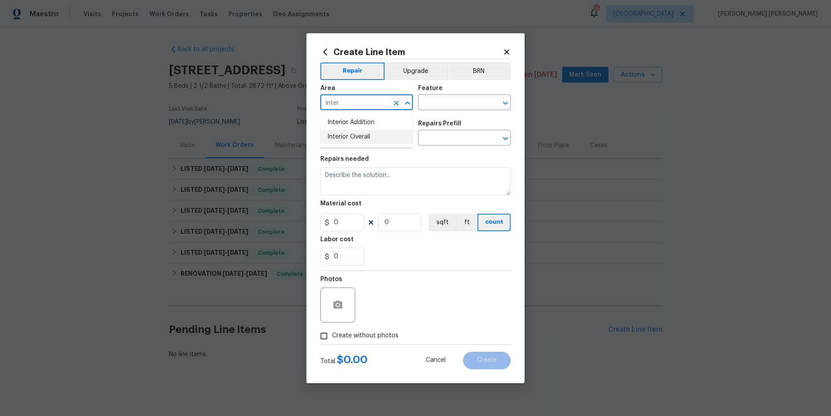
click at [375, 138] on li "Interior Overall" at bounding box center [366, 137] width 93 height 14
type input "Interior Overall"
click at [364, 138] on input "text" at bounding box center [354, 139] width 68 height 14
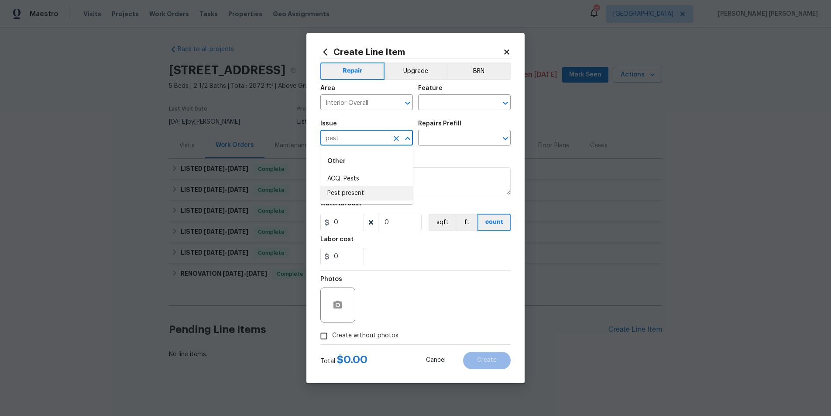
drag, startPoint x: 374, startPoint y: 193, endPoint x: 430, endPoint y: 168, distance: 60.8
click at [374, 193] on li "Pest present" at bounding box center [366, 193] width 93 height 14
type input "Pest present"
click at [464, 132] on input "text" at bounding box center [452, 139] width 68 height 14
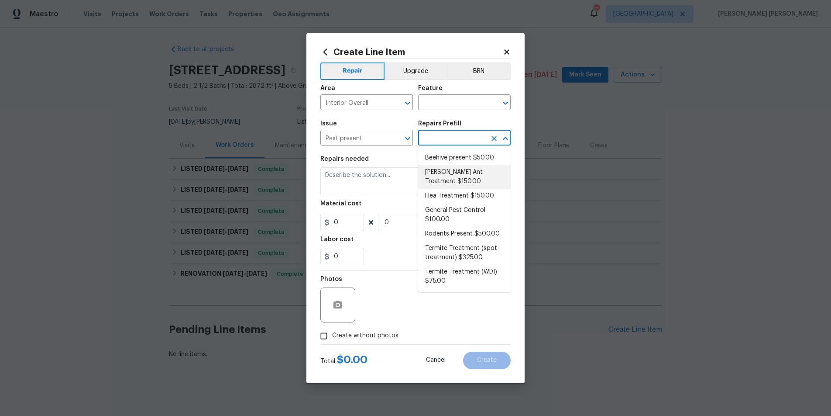
click at [457, 178] on li "Carpenter Ant Treatment $150.00" at bounding box center [464, 177] width 93 height 24
type input "Pests"
type input "Carpenter Ant Treatment $150.00"
type textarea "Treat for active carpenter ant infestation and provide a clear WDI report"
type input "150"
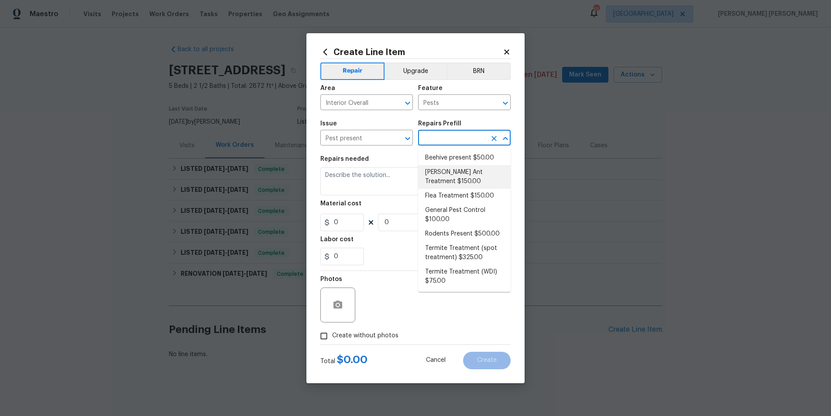
type input "1"
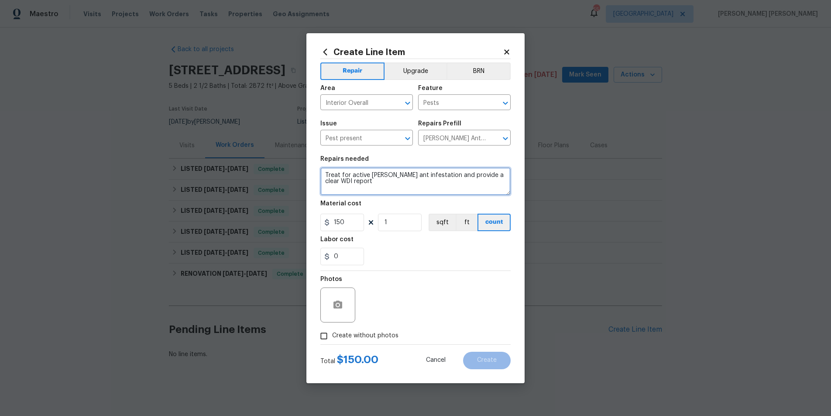
click at [362, 184] on textarea "Treat for active carpenter ant infestation and provide a clear WDI report" at bounding box center [415, 181] width 190 height 28
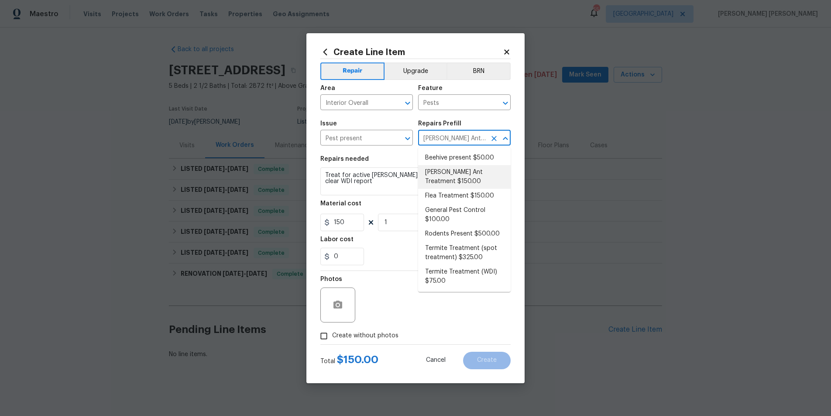
click at [467, 137] on input "Carpenter Ant Treatment $150.00" at bounding box center [452, 139] width 68 height 14
click at [444, 211] on li "General Pest Control $100.00" at bounding box center [464, 215] width 93 height 24
type input "General Pest Control $100.00"
type textarea "General pest treatment for active pest/insect infestation - non termite"
type input "100"
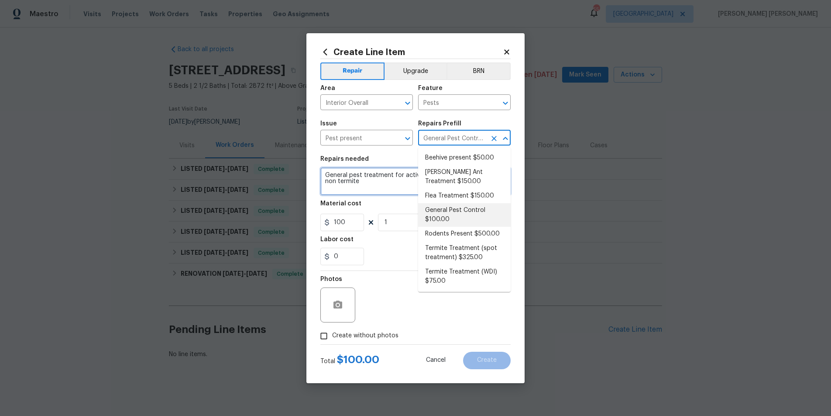
click at [353, 182] on textarea "General pest treatment for active pest/insect infestation - non termite" at bounding box center [415, 181] width 190 height 28
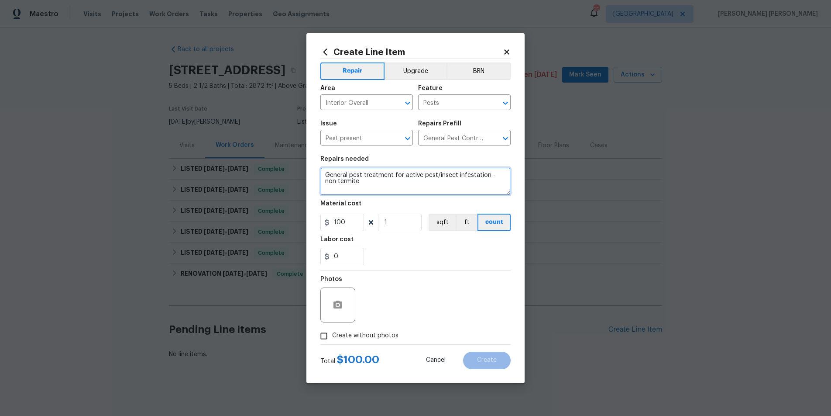
drag, startPoint x: 353, startPoint y: 182, endPoint x: 319, endPoint y: 172, distance: 35.0
click at [319, 172] on div "Create Line Item Repair Upgrade BRN Area Interior Overall ​ Feature Pests ​ Iss…" at bounding box center [415, 208] width 218 height 350
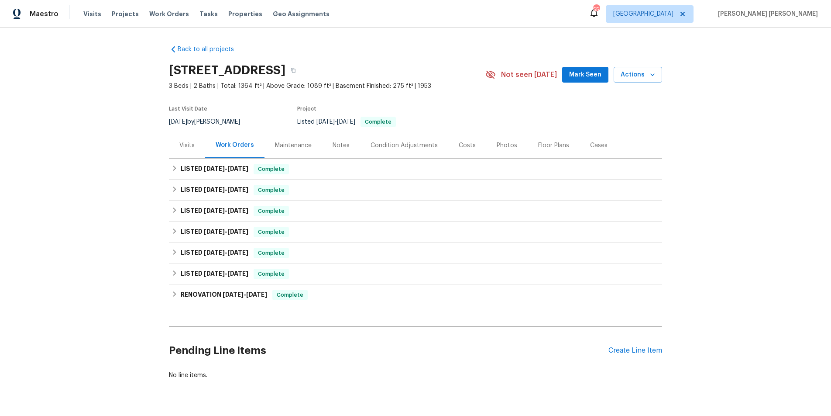
click at [187, 145] on div "Visits" at bounding box center [186, 145] width 15 height 9
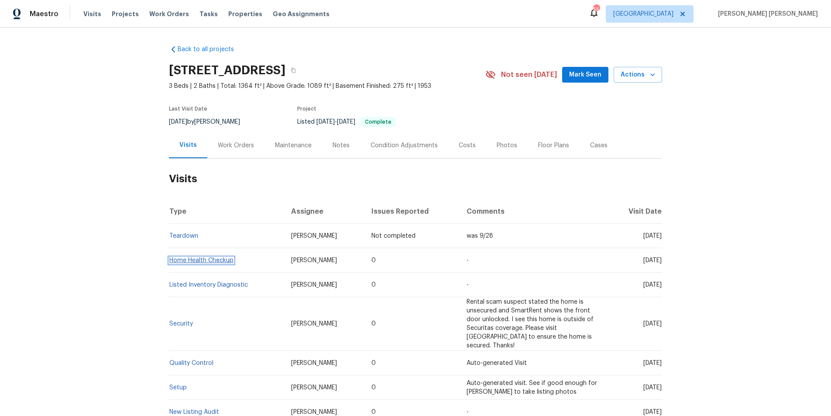
click at [204, 261] on link "Home Health Checkup" at bounding box center [201, 260] width 64 height 6
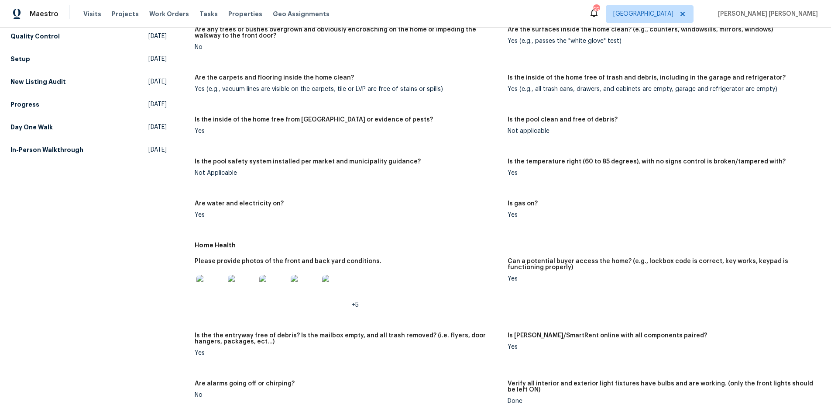
scroll to position [169, 0]
click at [210, 289] on img at bounding box center [210, 289] width 28 height 28
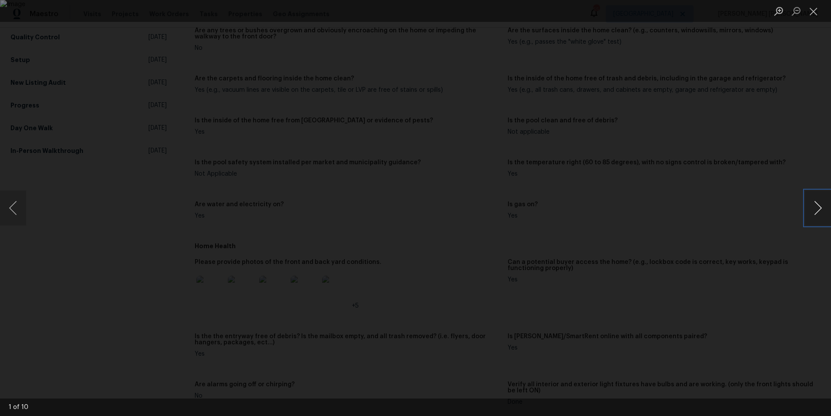
click at [824, 210] on button "Next image" at bounding box center [818, 207] width 26 height 35
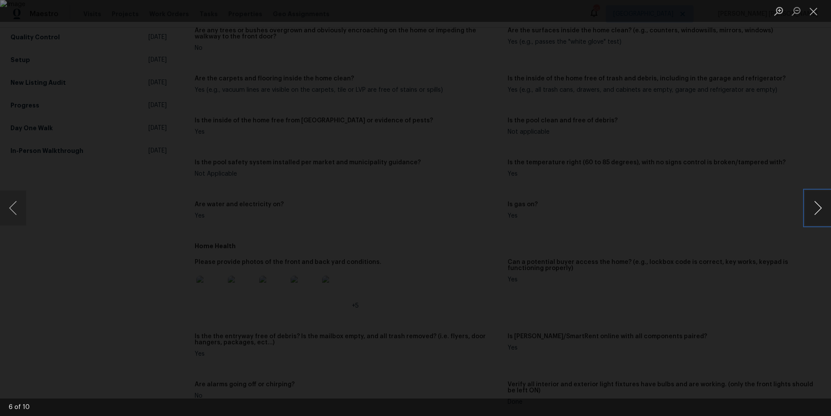
click at [824, 210] on button "Next image" at bounding box center [818, 207] width 26 height 35
click at [763, 235] on div "Lightbox" at bounding box center [415, 208] width 831 height 416
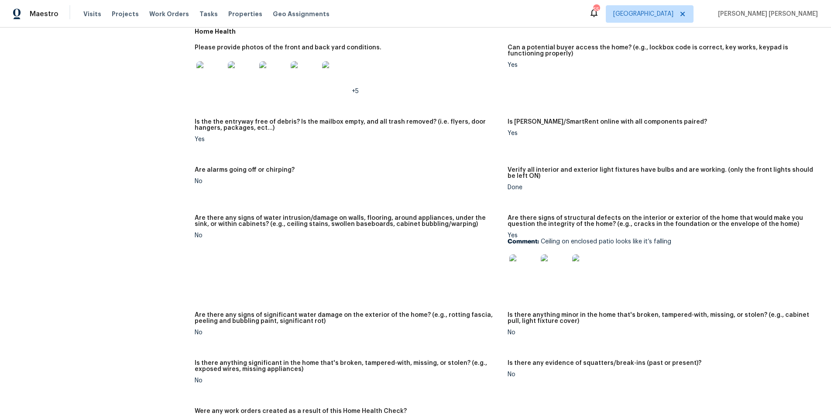
scroll to position [388, 0]
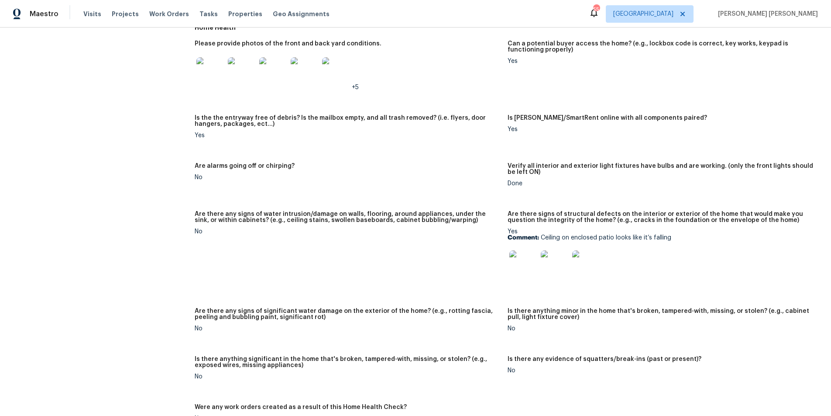
click at [529, 269] on img at bounding box center [523, 264] width 28 height 28
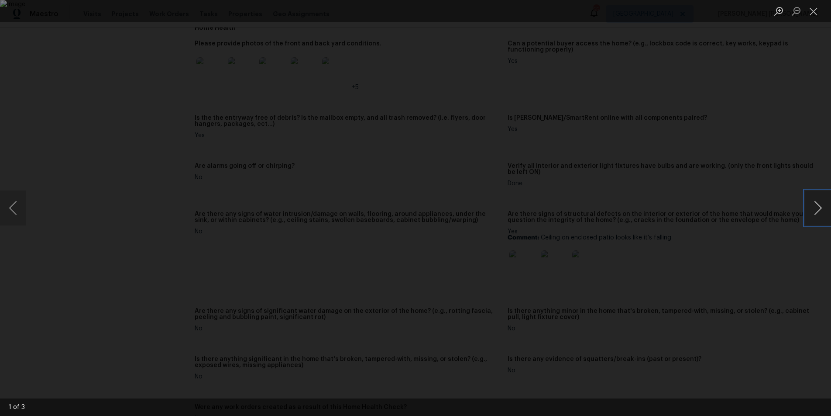
click at [815, 213] on button "Next image" at bounding box center [818, 207] width 26 height 35
click at [724, 278] on div "Lightbox" at bounding box center [415, 208] width 831 height 416
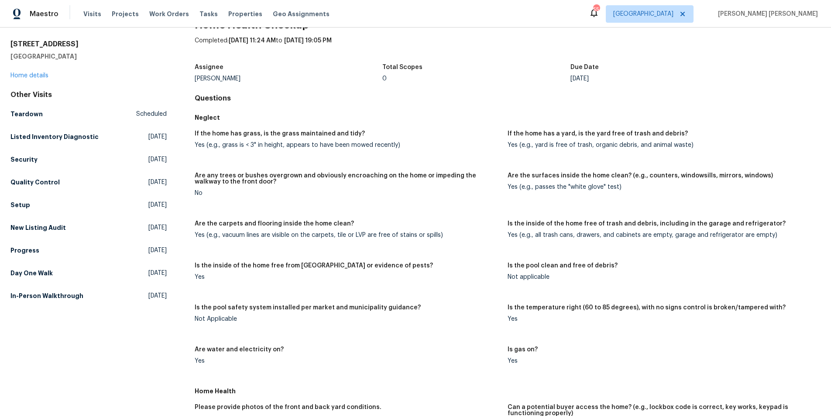
scroll to position [0, 0]
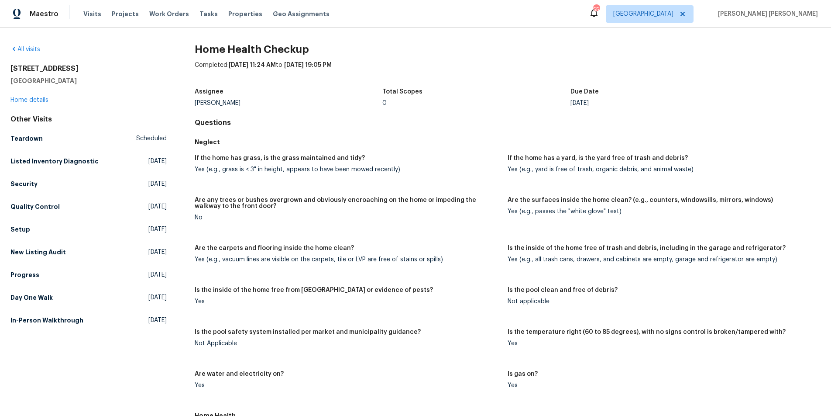
click at [33, 120] on div "Other Visits" at bounding box center [88, 119] width 156 height 9
click at [532, 109] on div "Assignee [PERSON_NAME] Total Scopes 0 Due Date [DATE]" at bounding box center [508, 97] width 626 height 28
click at [34, 101] on link "Home details" at bounding box center [29, 100] width 38 height 6
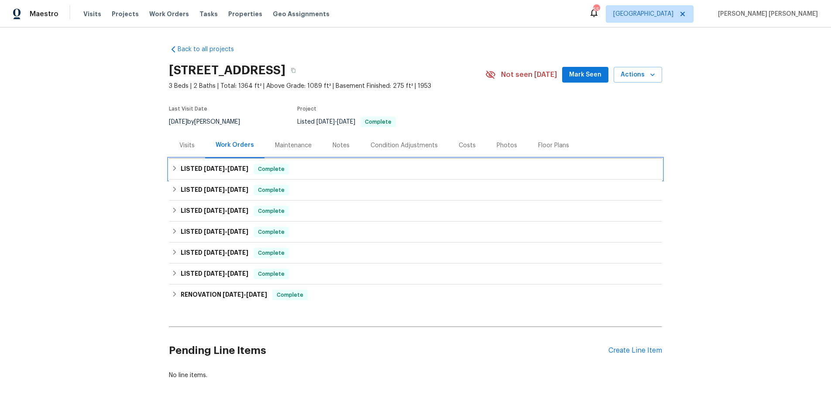
click at [176, 171] on div "LISTED [DATE] - [DATE] Complete" at bounding box center [416, 169] width 488 height 10
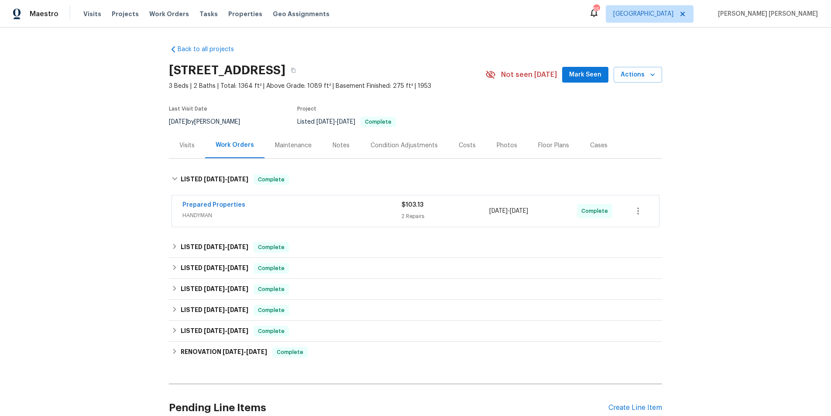
click at [296, 212] on span "HANDYMAN" at bounding box center [291, 215] width 219 height 9
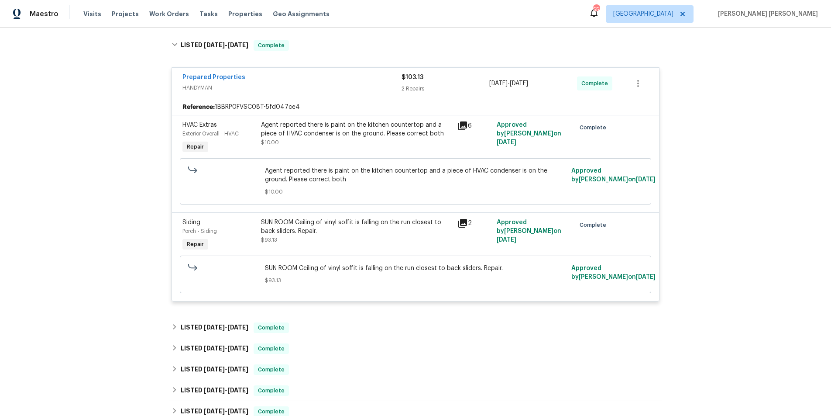
scroll to position [146, 0]
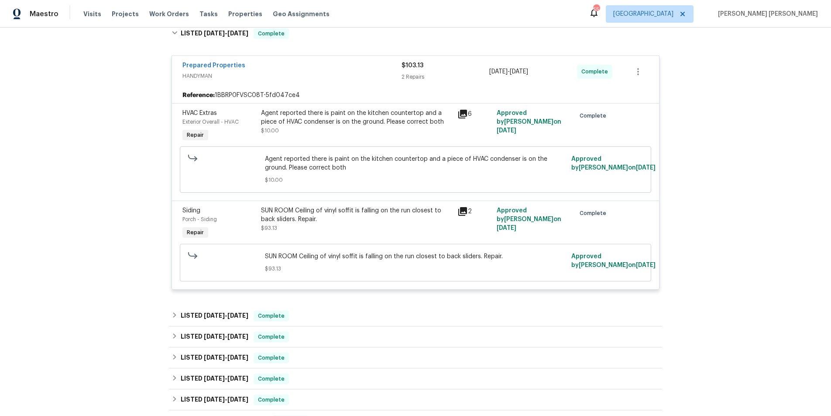
click at [461, 114] on icon at bounding box center [462, 114] width 9 height 9
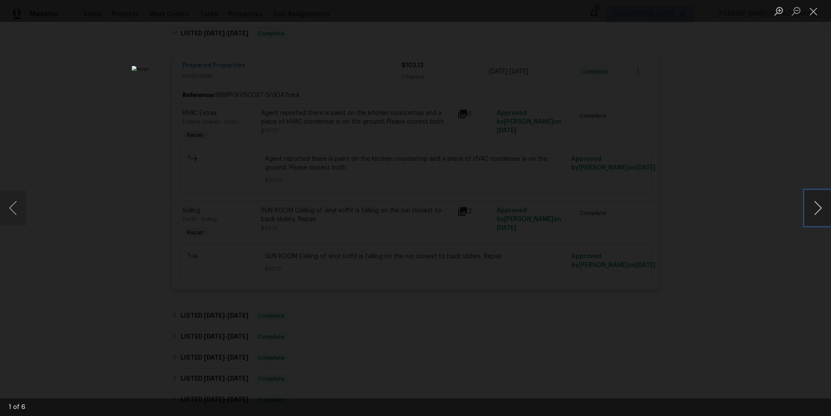
click at [817, 218] on button "Next image" at bounding box center [818, 207] width 26 height 35
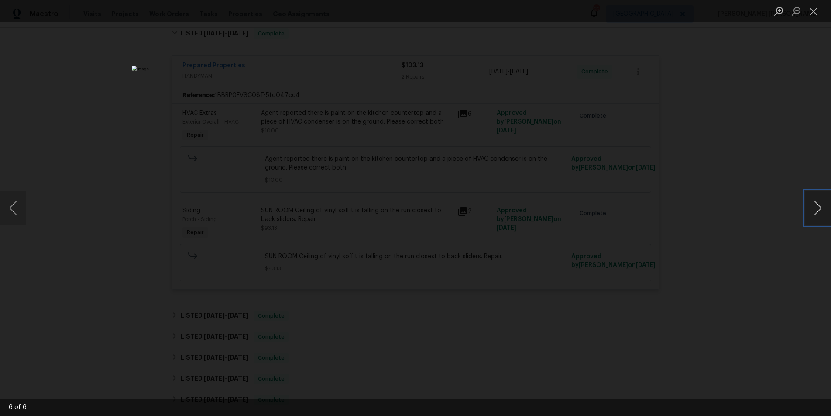
click at [817, 218] on button "Next image" at bounding box center [818, 207] width 26 height 35
click at [786, 243] on div "Lightbox" at bounding box center [415, 208] width 831 height 416
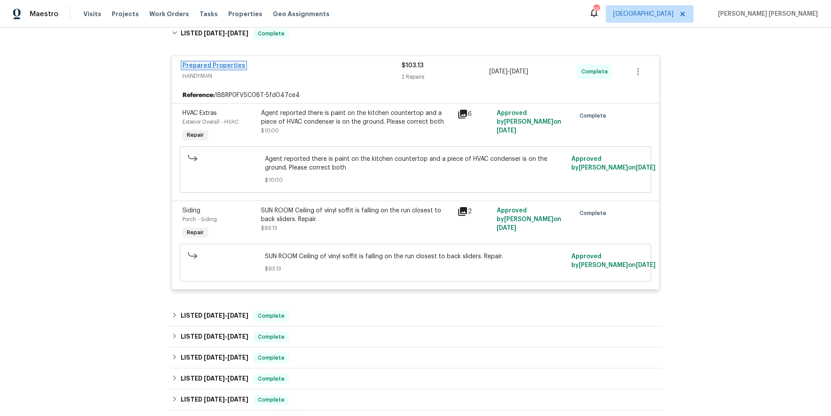
click at [226, 66] on link "Prepared Properties" at bounding box center [213, 65] width 63 height 6
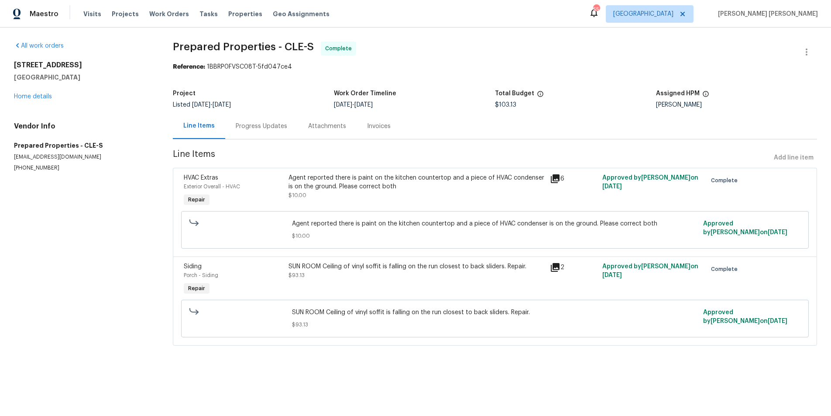
click at [256, 124] on div "Progress Updates" at bounding box center [262, 126] width 52 height 9
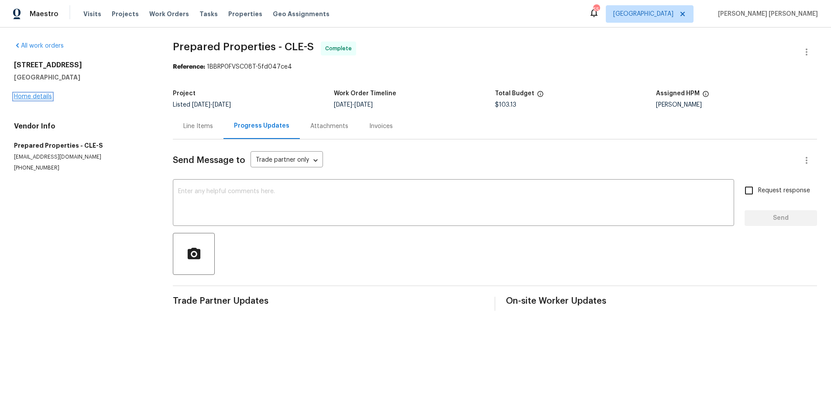
click at [43, 95] on link "Home details" at bounding box center [33, 96] width 38 height 6
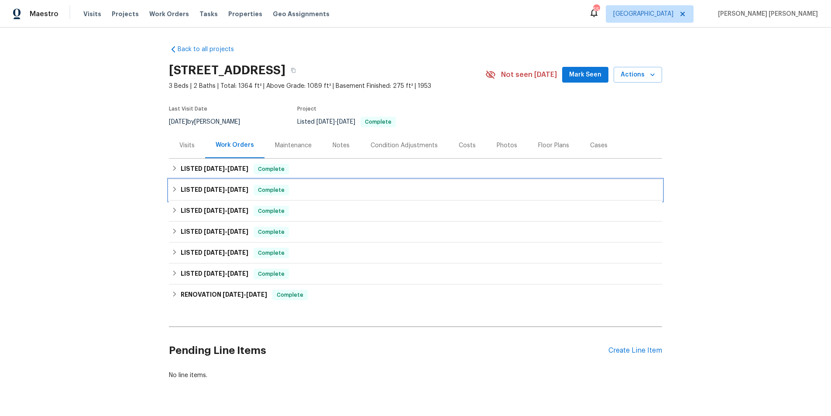
click at [218, 193] on h6 "LISTED [DATE] - [DATE]" at bounding box center [215, 190] width 68 height 10
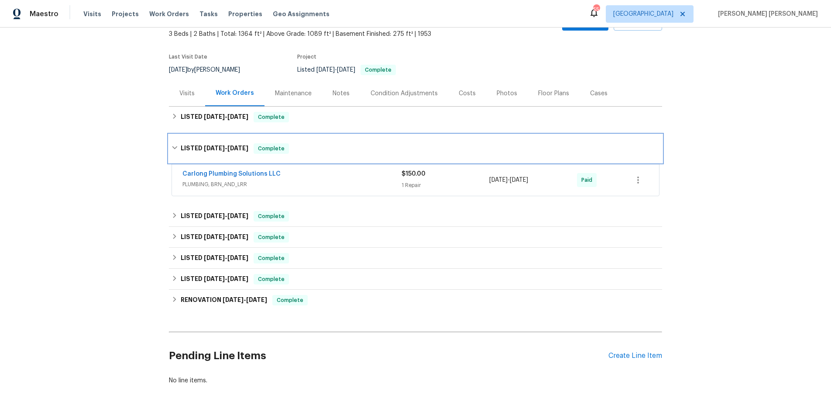
scroll to position [55, 0]
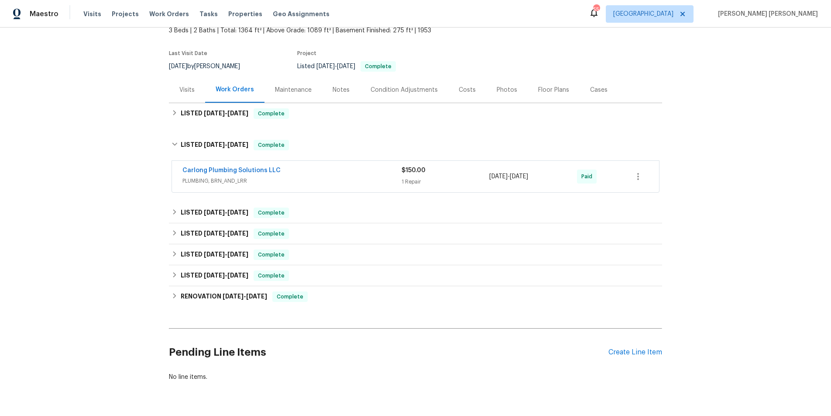
drag, startPoint x: 336, startPoint y: 180, endPoint x: 319, endPoint y: 178, distance: 17.6
click at [322, 178] on span "PLUMBING, BRN_AND_LRR" at bounding box center [291, 180] width 219 height 9
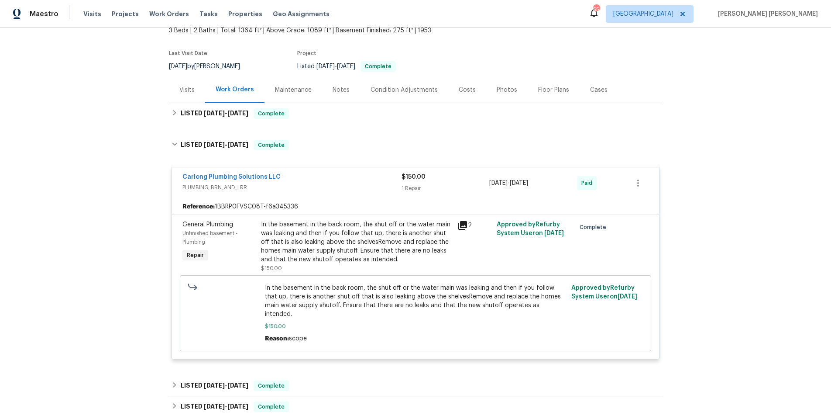
click at [326, 174] on div "Carlong Plumbing Solutions LLC" at bounding box center [291, 177] width 219 height 10
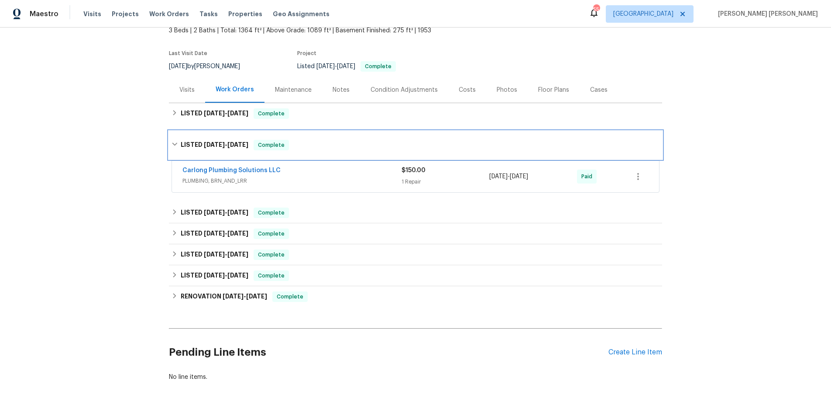
click at [172, 141] on icon at bounding box center [175, 144] width 6 height 6
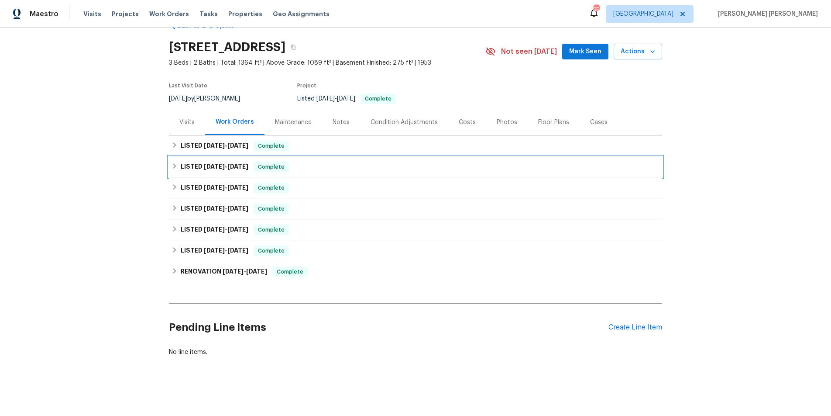
scroll to position [23, 0]
click at [173, 186] on icon at bounding box center [175, 187] width 6 height 6
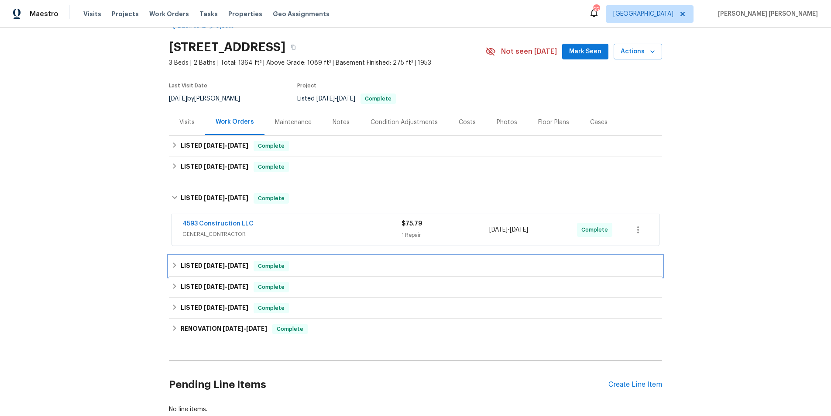
click at [174, 265] on icon at bounding box center [175, 265] width 6 height 6
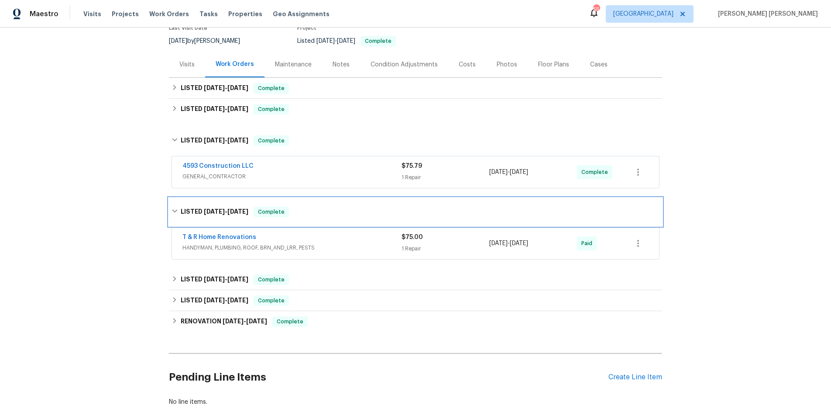
scroll to position [86, 0]
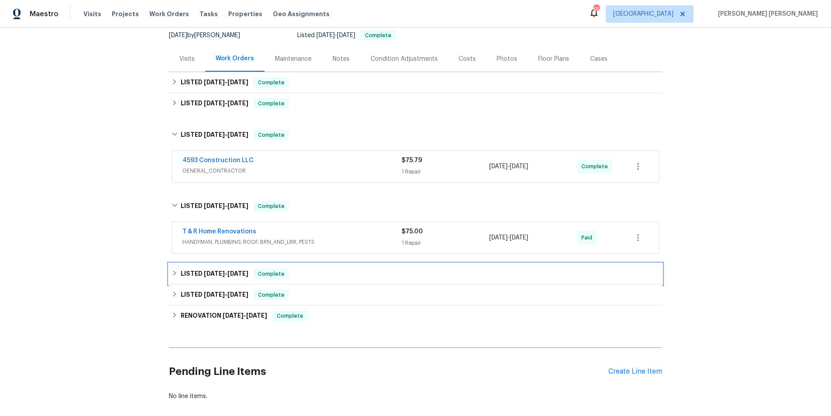
click at [177, 265] on div "LISTED [DATE] - [DATE] Complete" at bounding box center [415, 273] width 493 height 21
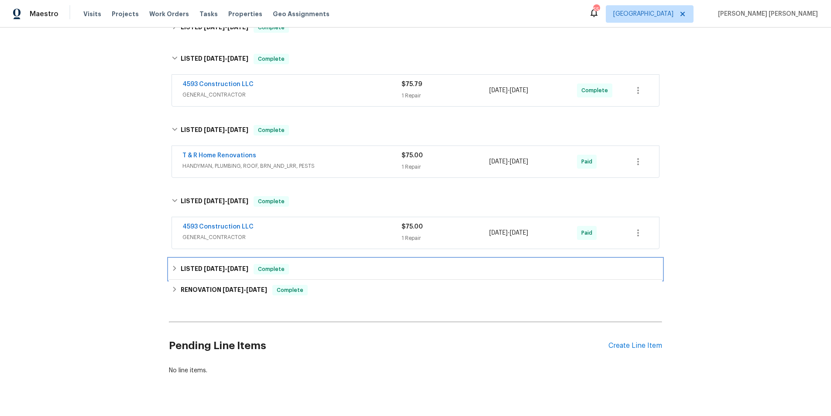
click at [176, 271] on icon at bounding box center [175, 268] width 6 height 6
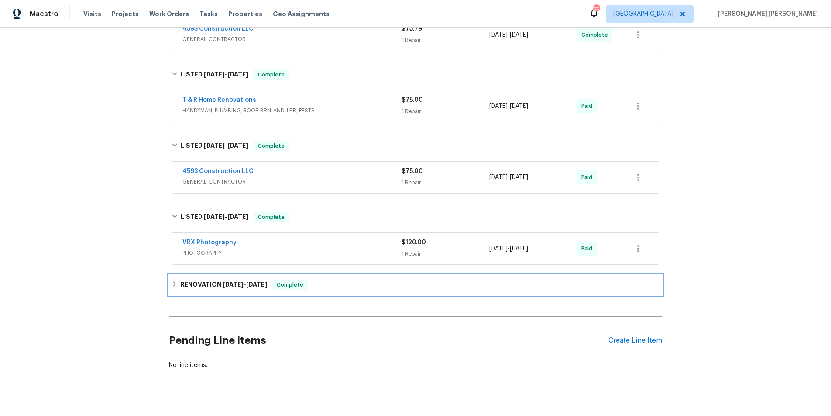
click at [175, 277] on div "RENOVATION [DATE] - [DATE] Complete" at bounding box center [415, 284] width 493 height 21
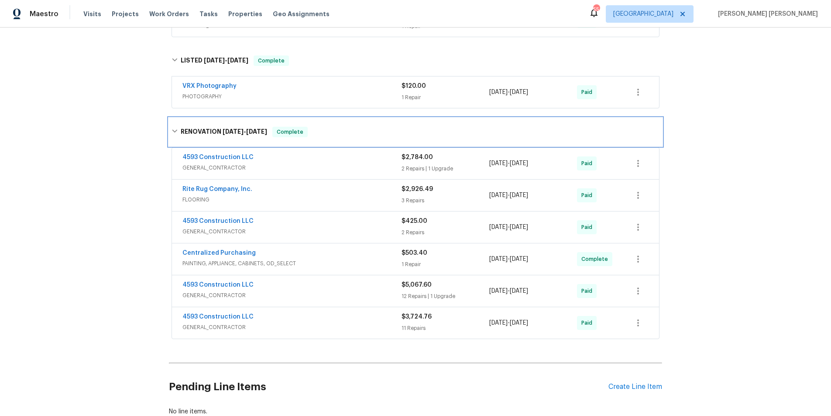
scroll to position [373, 0]
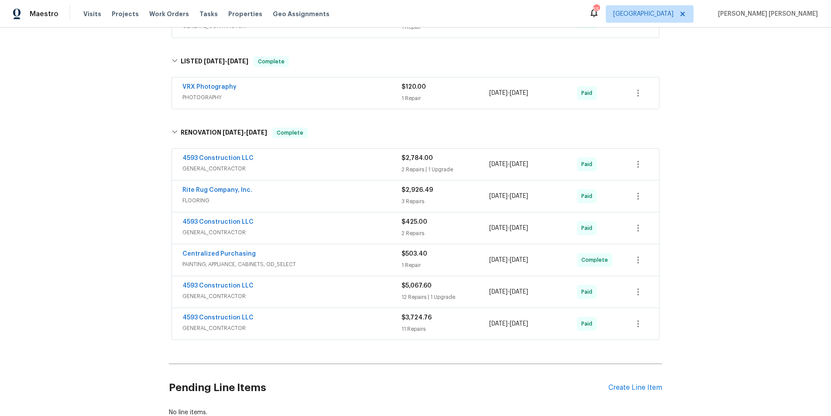
click at [362, 166] on span "GENERAL_CONTRACTOR" at bounding box center [291, 168] width 219 height 9
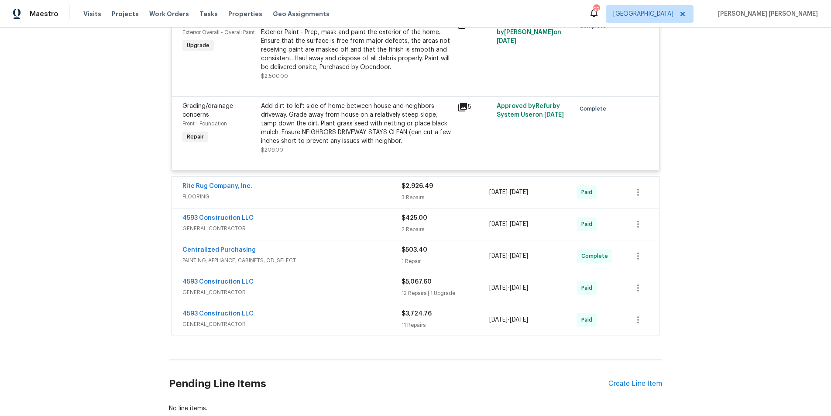
scroll to position [670, 0]
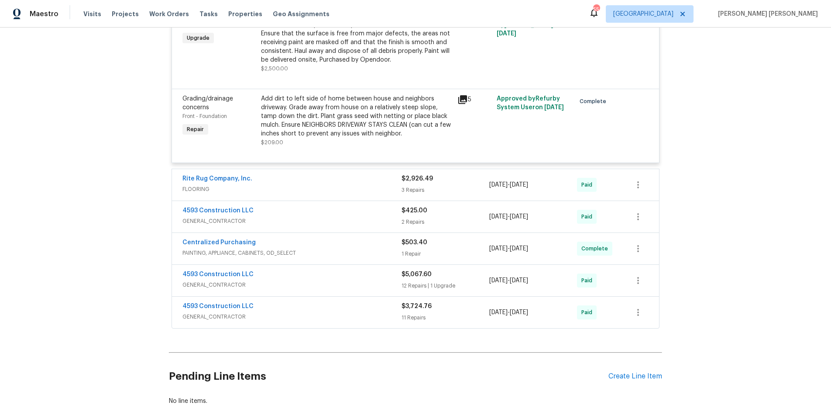
click at [347, 285] on span "GENERAL_CONTRACTOR" at bounding box center [291, 284] width 219 height 9
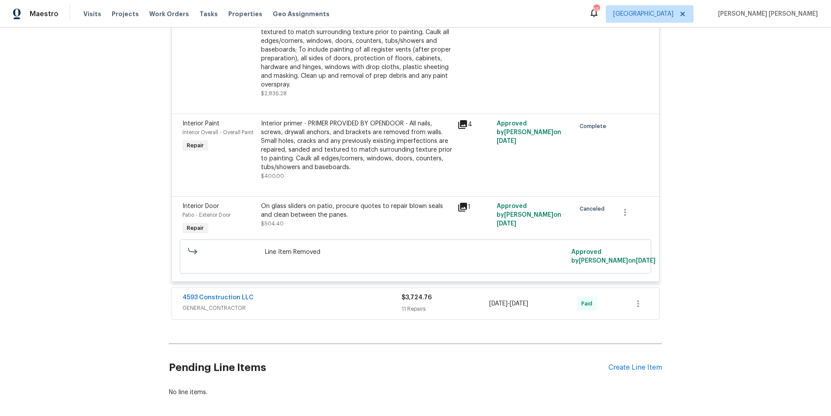
click at [359, 299] on div "4593 Construction LLC" at bounding box center [291, 298] width 219 height 10
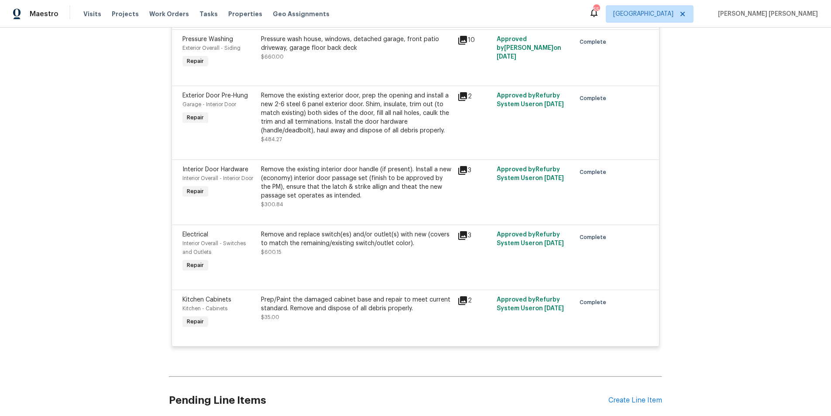
scroll to position [2884, 0]
